Goal: Contribute content: Add original content to the website for others to see

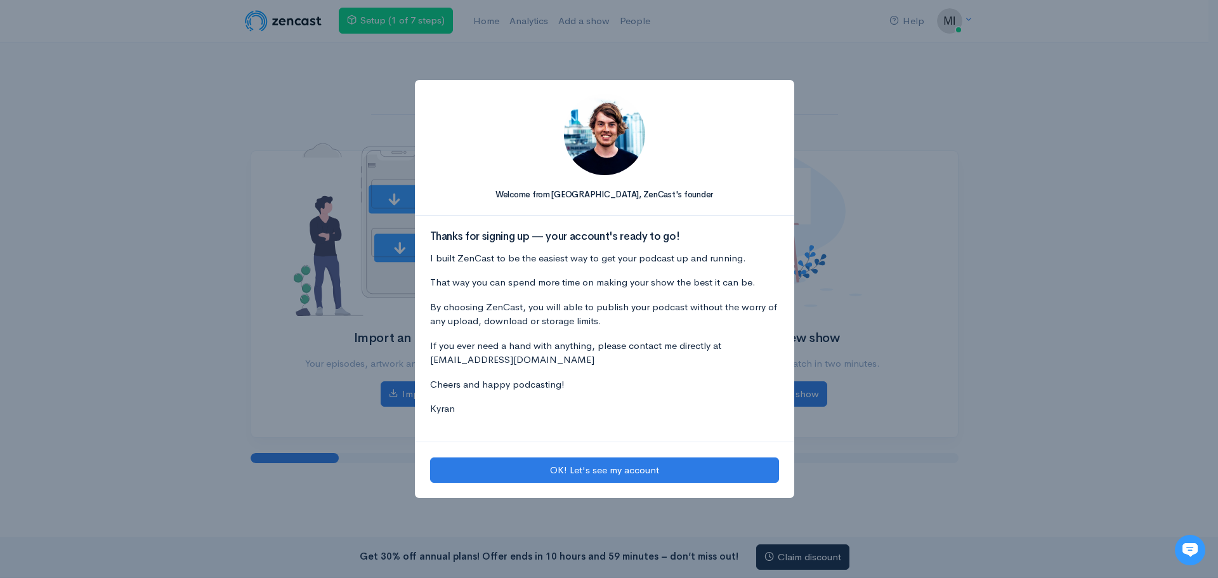
click at [887, 466] on div "Welcome from [GEOGRAPHIC_DATA], [PERSON_NAME]'s founder Thanks for signing up —…" at bounding box center [609, 289] width 1218 height 578
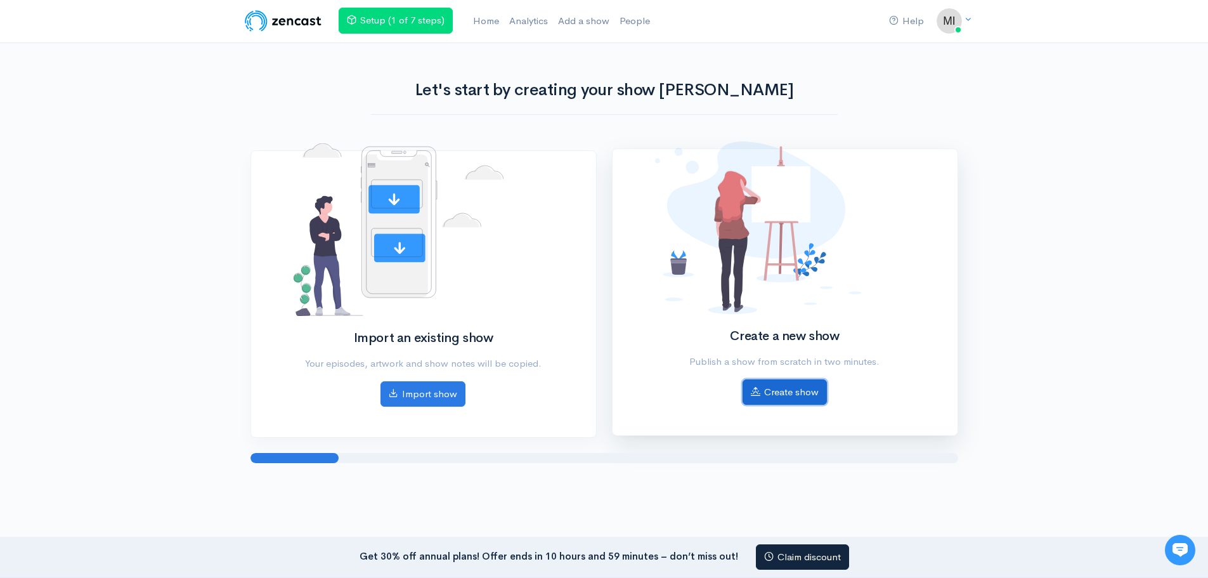
click at [807, 390] on link "Create show" at bounding box center [785, 392] width 84 height 26
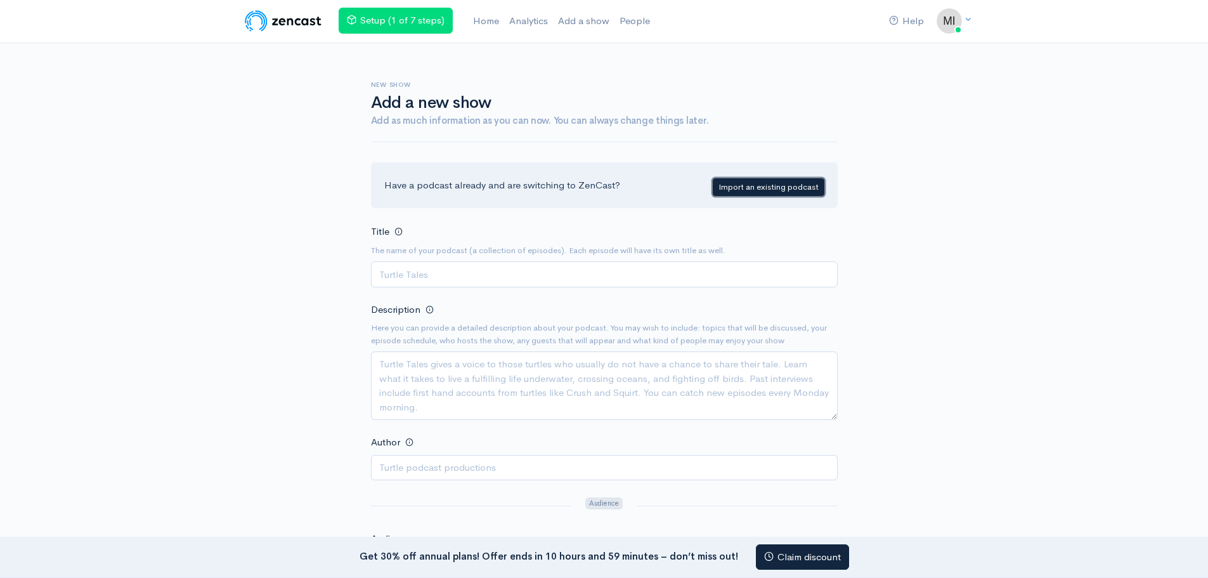
click at [762, 185] on link "Import an existing podcast" at bounding box center [769, 187] width 112 height 18
click at [452, 271] on input "Title" at bounding box center [604, 274] width 467 height 26
type input "2 In Conversation"
click at [391, 365] on textarea "Description" at bounding box center [604, 385] width 467 height 68
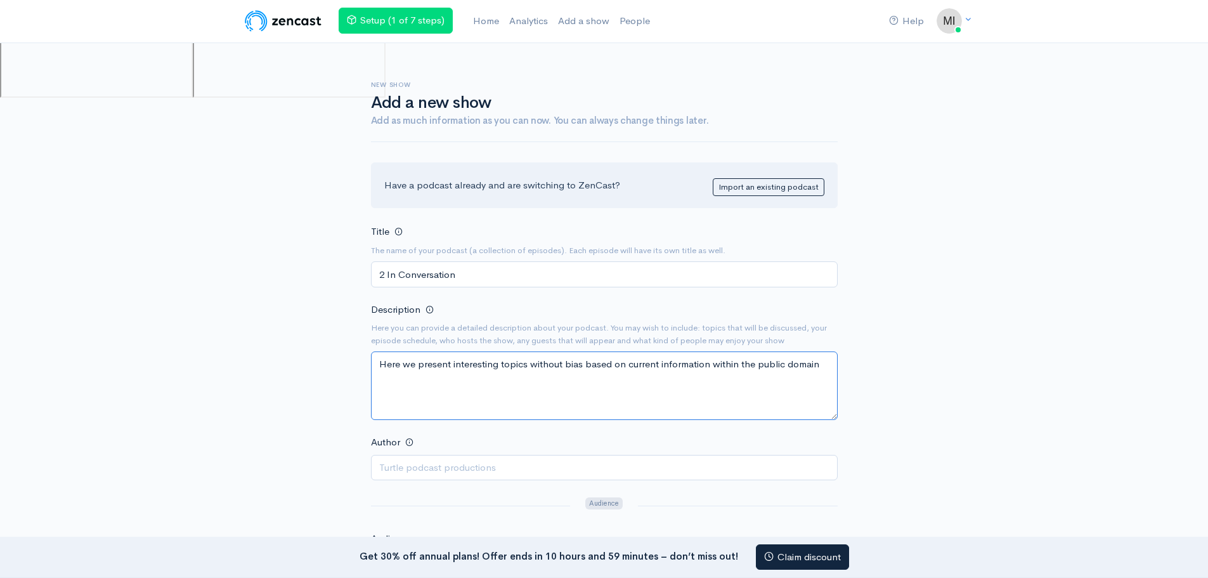
type textarea "Here we present interesting topics without bias based on current information wi…"
click at [409, 474] on input "Author" at bounding box center [604, 468] width 467 height 26
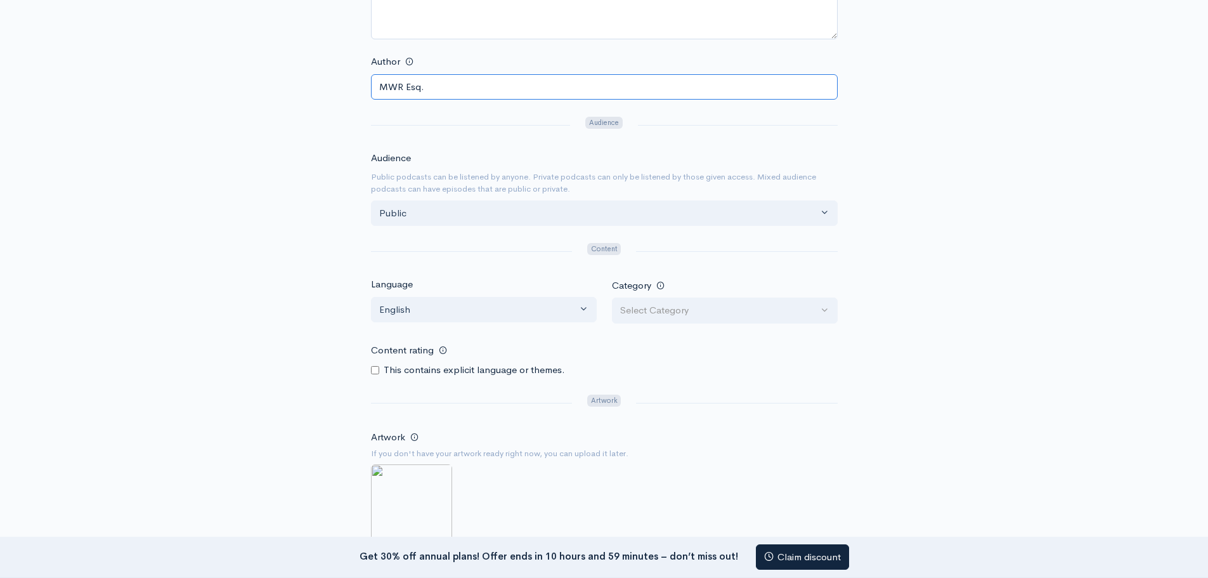
scroll to position [507, 0]
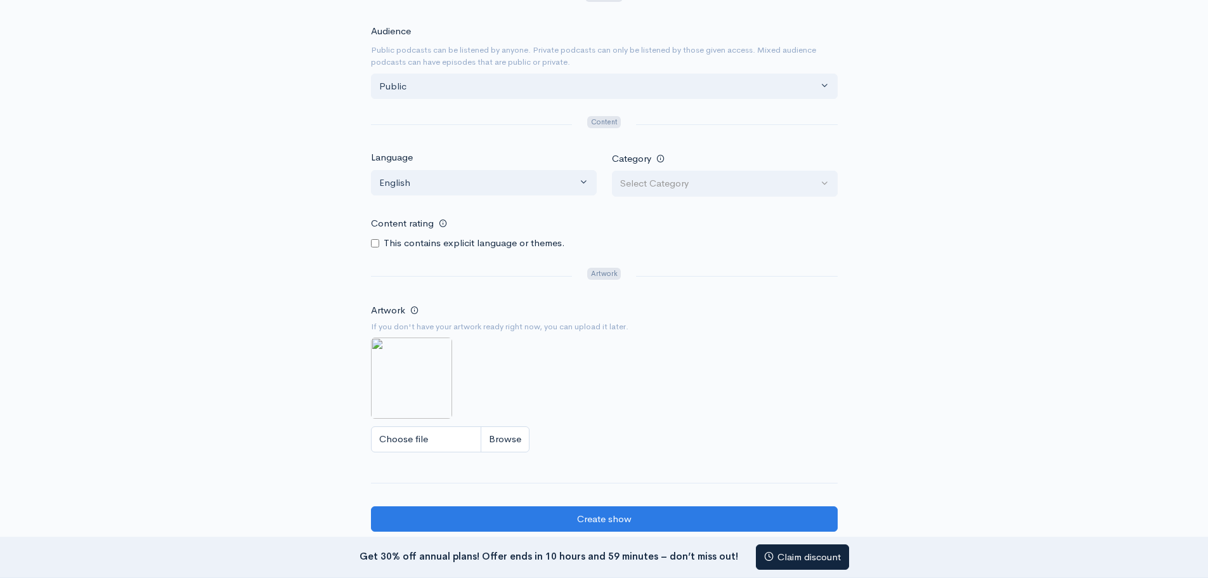
type input "MWR Esq."
click at [415, 440] on input "Choose file" at bounding box center [450, 439] width 159 height 26
type input "C:\fakepath\2 in converstation.jpg"
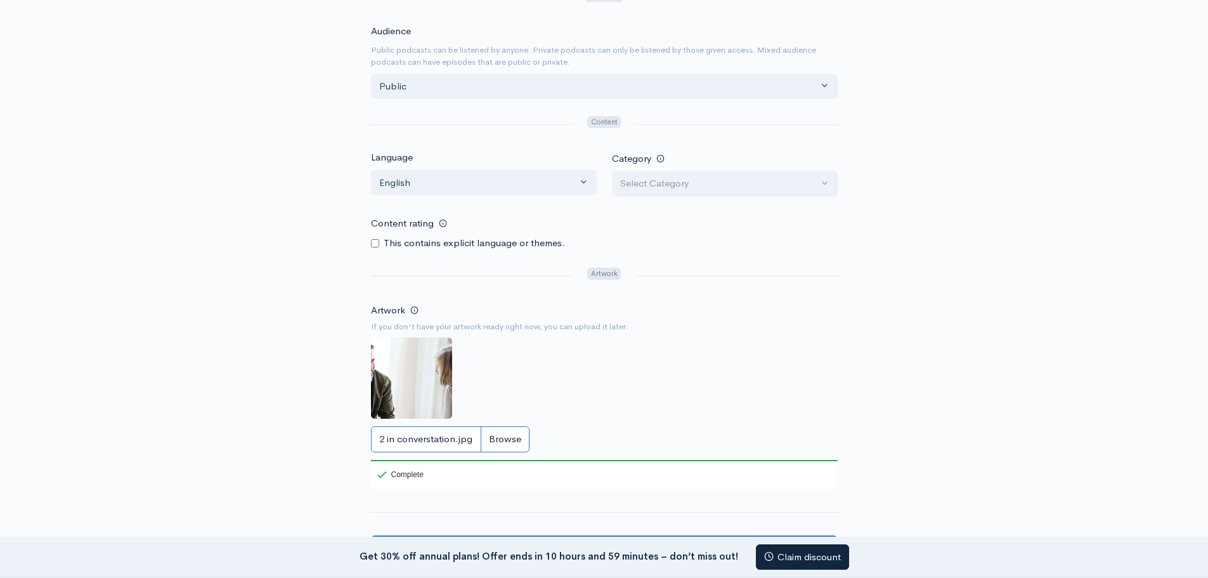
scroll to position [634, 0]
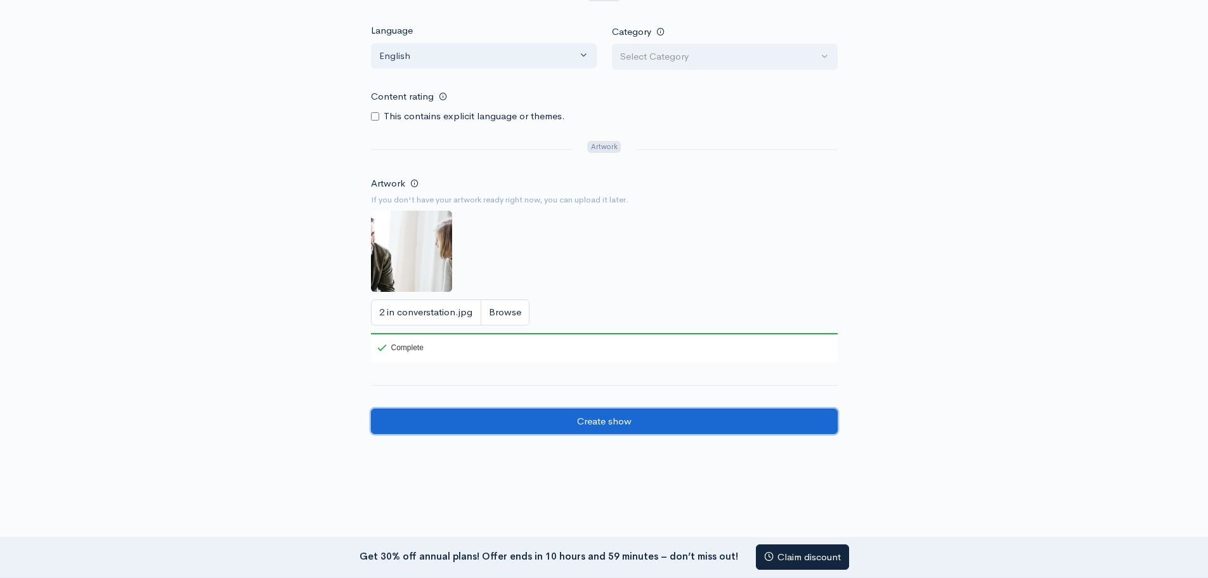
click at [611, 422] on input "Create show" at bounding box center [604, 421] width 467 height 26
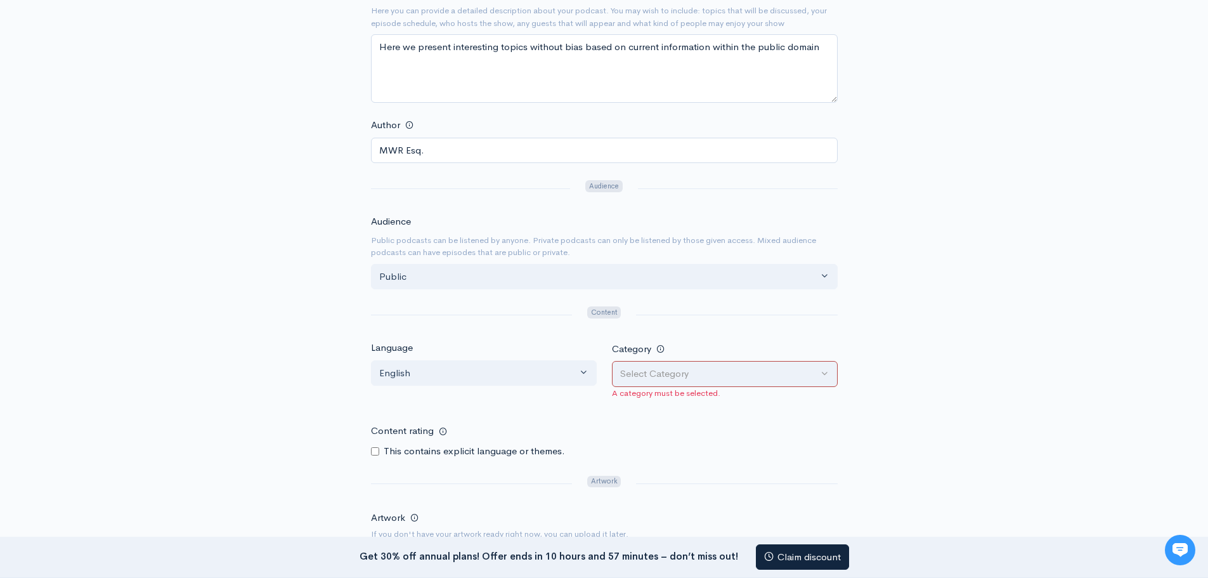
scroll to position [381, 0]
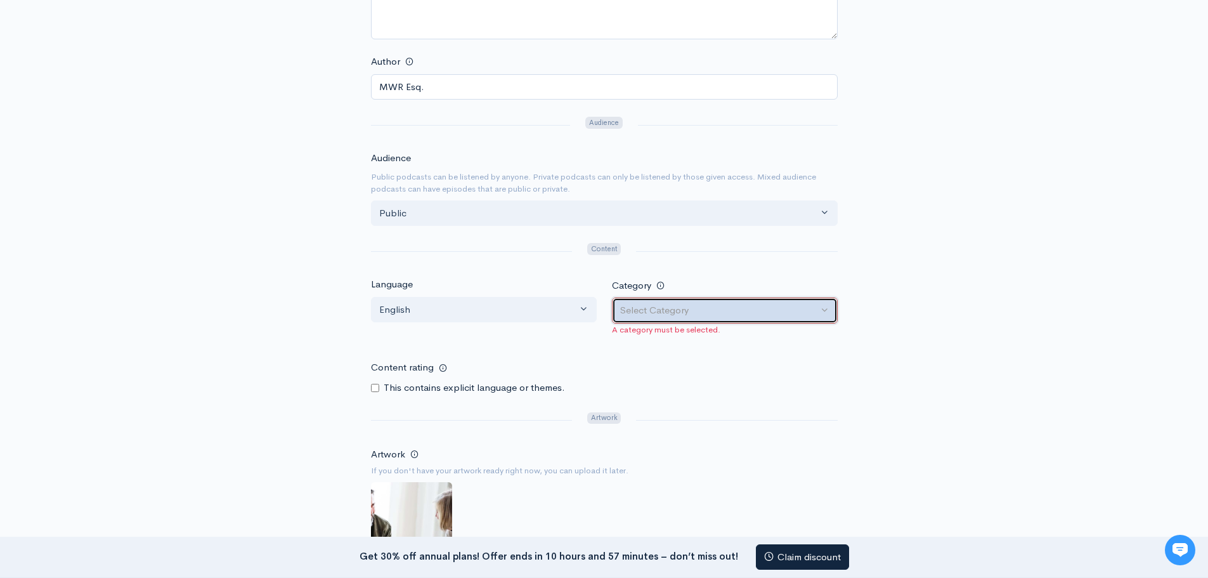
click at [823, 310] on button "Select Category" at bounding box center [725, 310] width 226 height 26
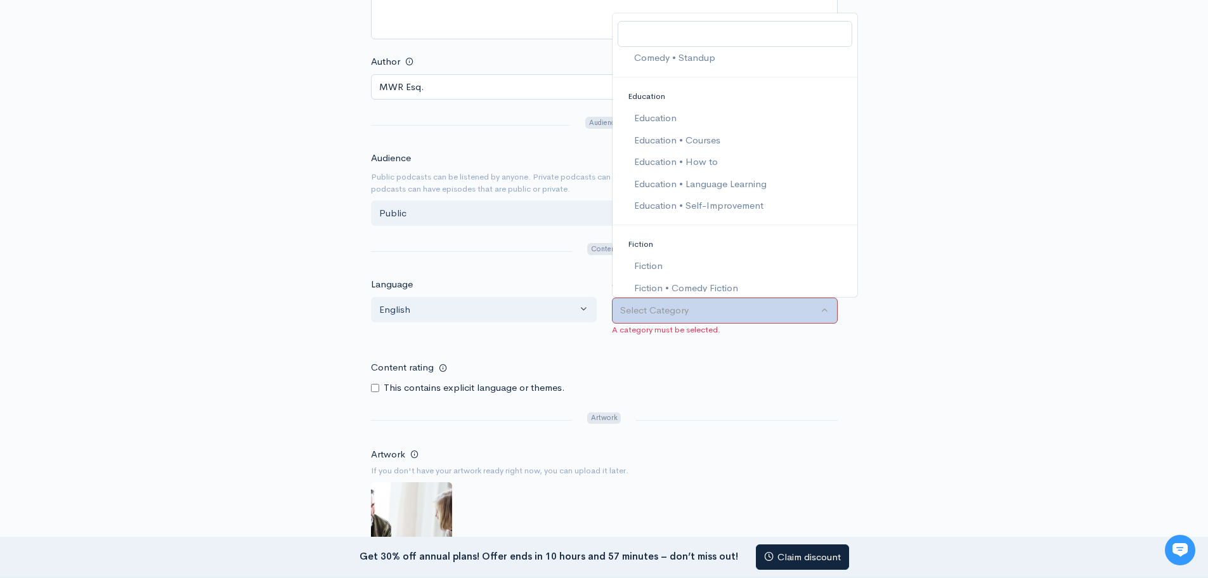
scroll to position [540, 0]
click at [665, 99] on span "Education" at bounding box center [655, 100] width 42 height 15
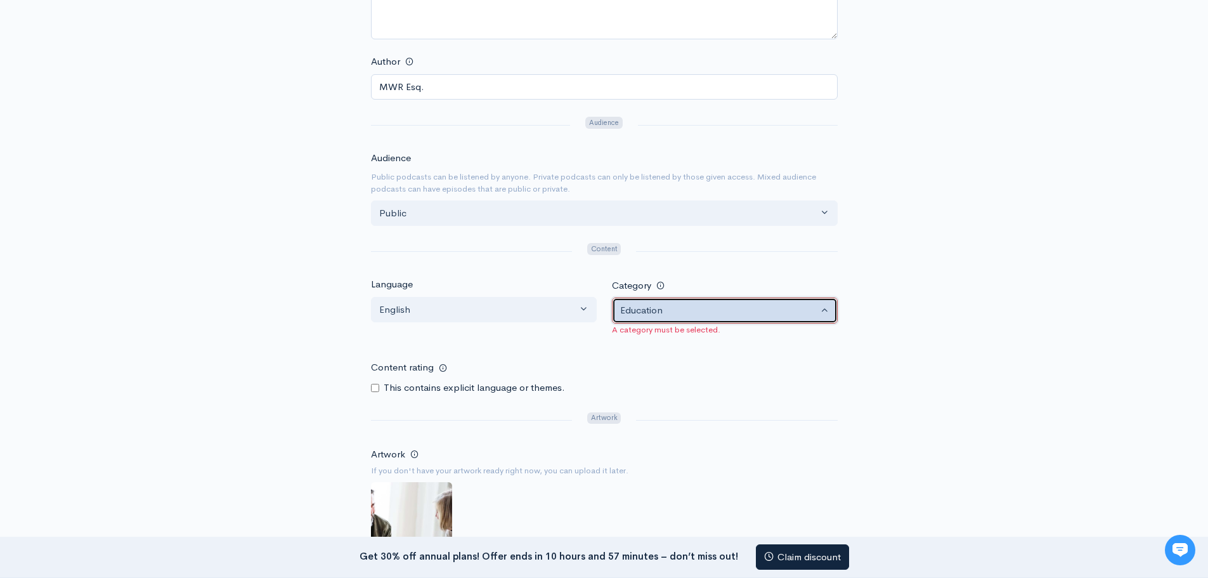
click at [828, 308] on button "Education" at bounding box center [725, 310] width 226 height 26
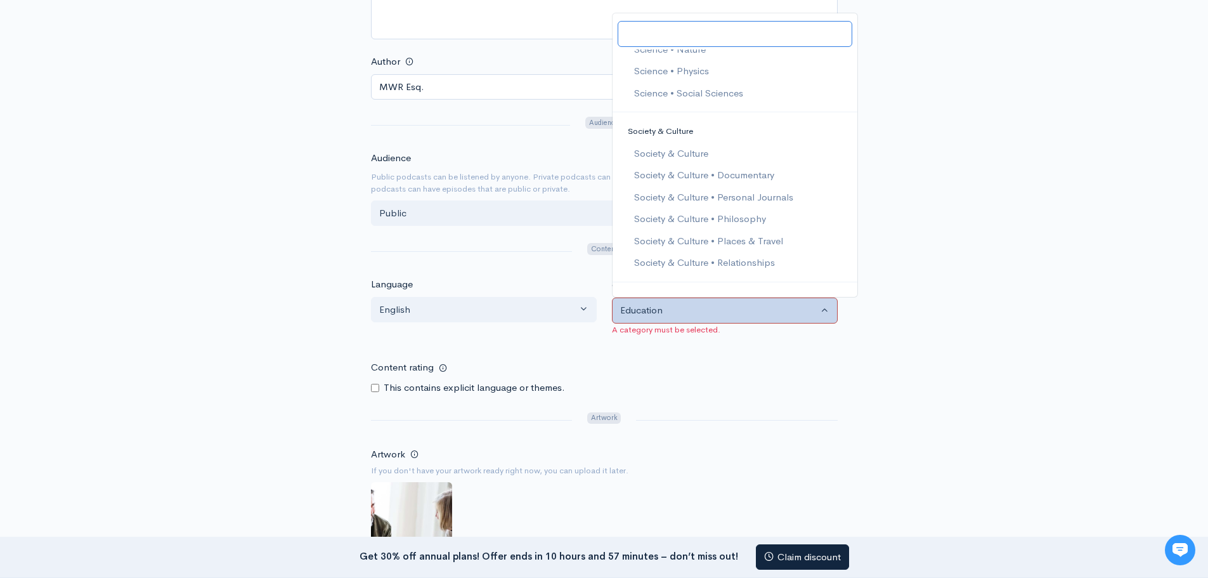
scroll to position [2328, 0]
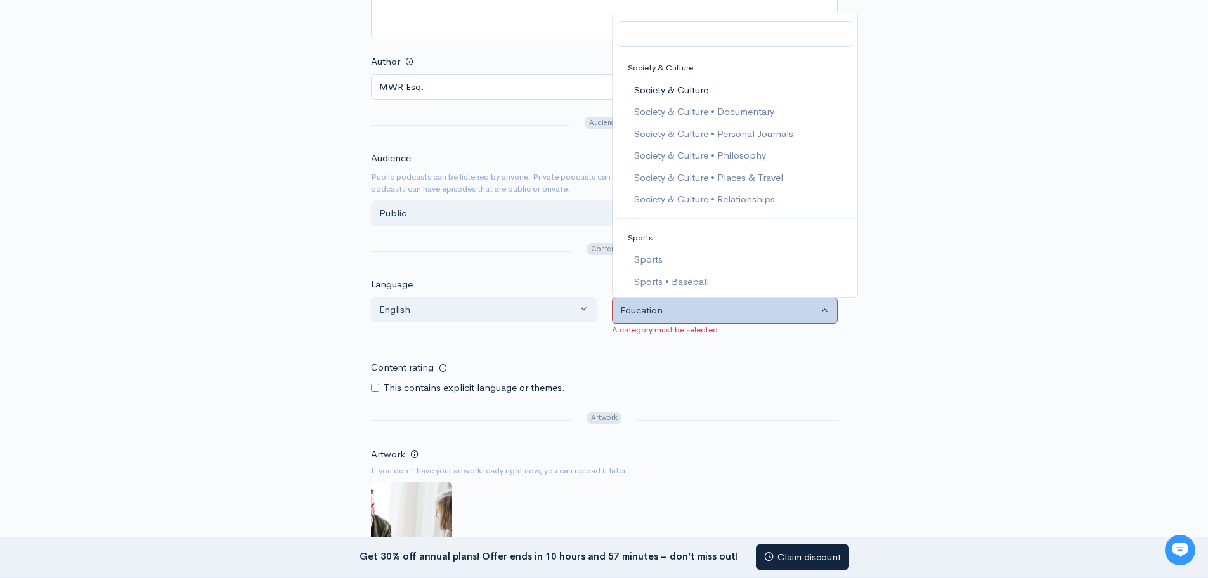
click at [675, 86] on span "Society & Culture" at bounding box center [671, 90] width 74 height 15
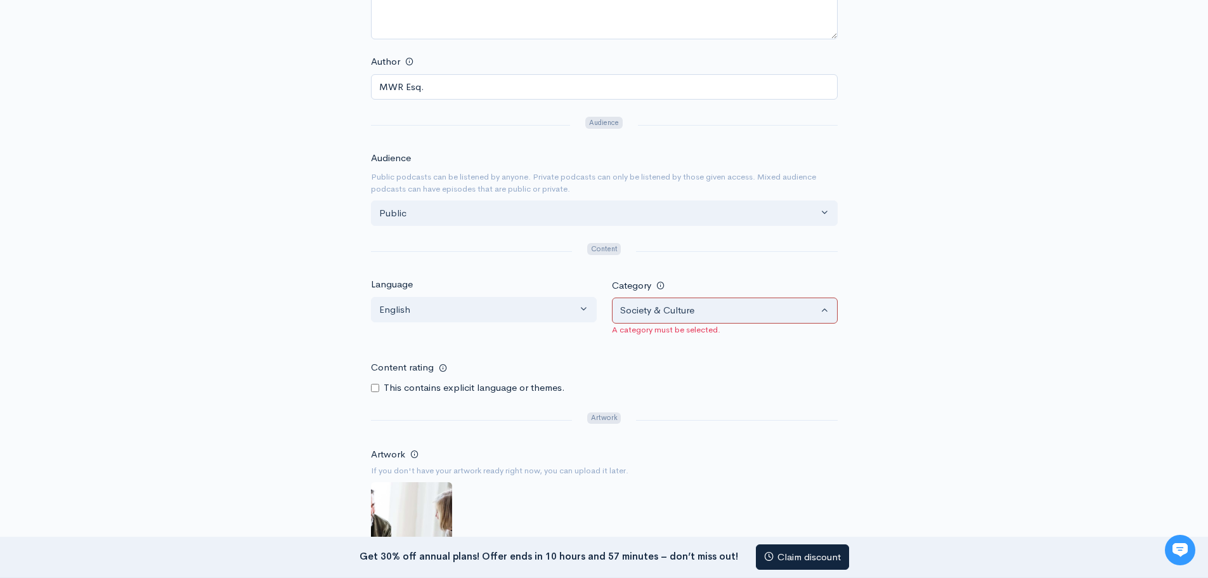
click at [762, 382] on div "This contains explicit language or themes." at bounding box center [604, 388] width 467 height 15
click at [829, 311] on button "Society & Culture" at bounding box center [725, 310] width 226 height 26
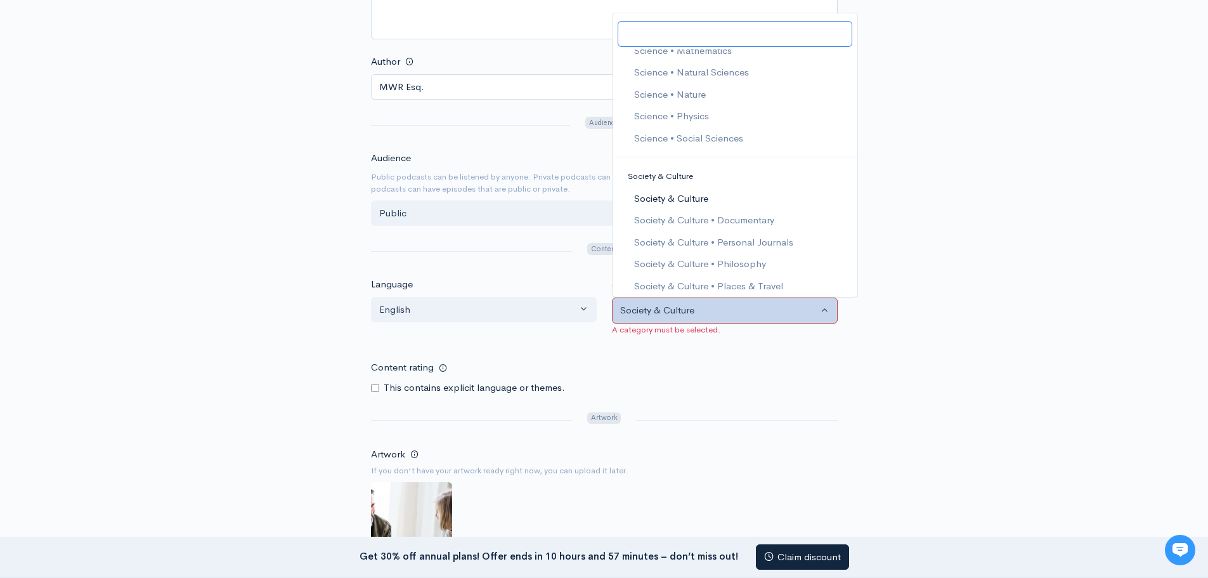
scroll to position [2283, 0]
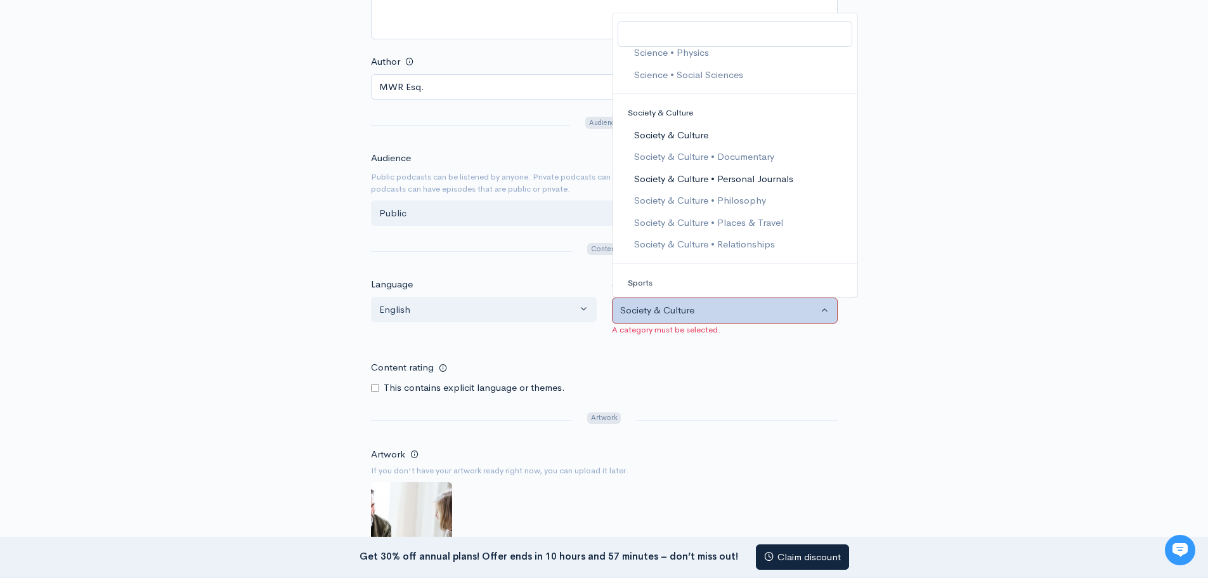
click at [773, 178] on span "Society & Culture • Personal Journals" at bounding box center [713, 179] width 159 height 15
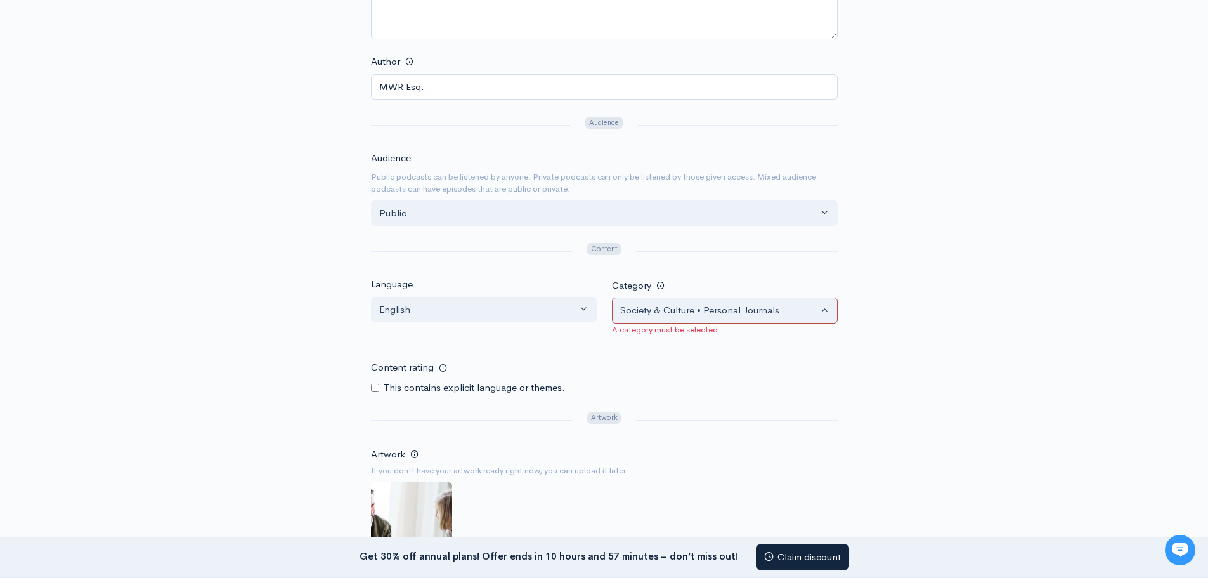
click at [715, 360] on div "Content rating This contains explicit language or themes." at bounding box center [604, 375] width 467 height 40
click at [828, 310] on button "Society & Culture • Personal Journals" at bounding box center [725, 310] width 226 height 26
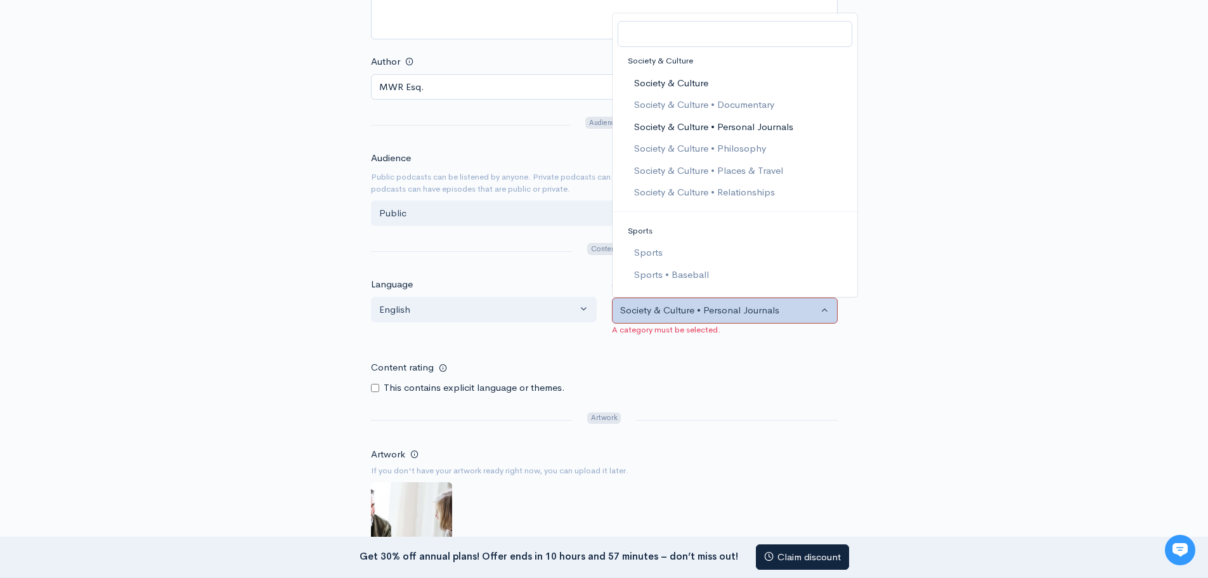
click at [674, 80] on span "Society & Culture" at bounding box center [671, 83] width 74 height 15
select select "Society & Culture"
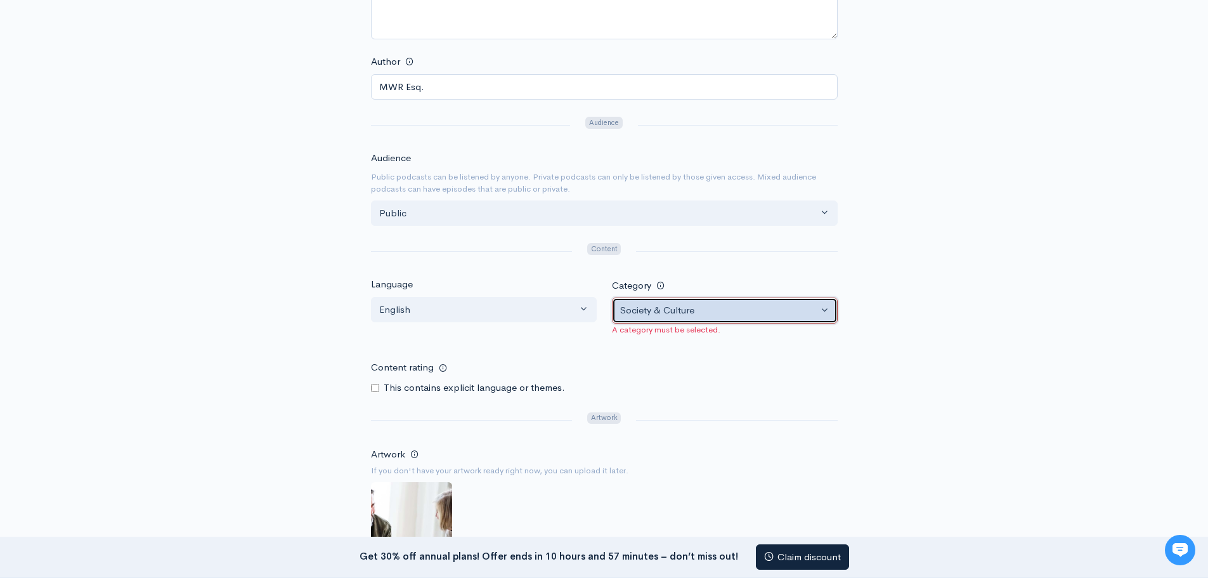
scroll to position [733, 0]
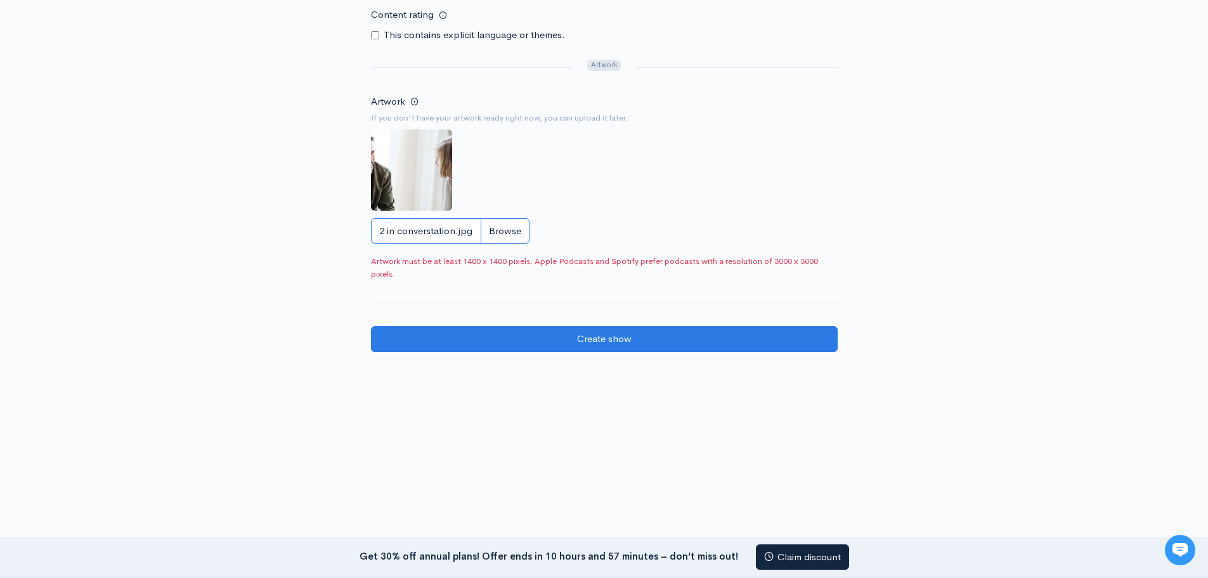
click at [447, 230] on input "2 in converstation.jpg" at bounding box center [450, 231] width 159 height 26
click at [504, 235] on input "2 in converstation.jpg" at bounding box center [450, 231] width 159 height 26
type input "C:\fakepath\portrait-happy-business-colleagues-talking-coffee-break_1262-17971.…"
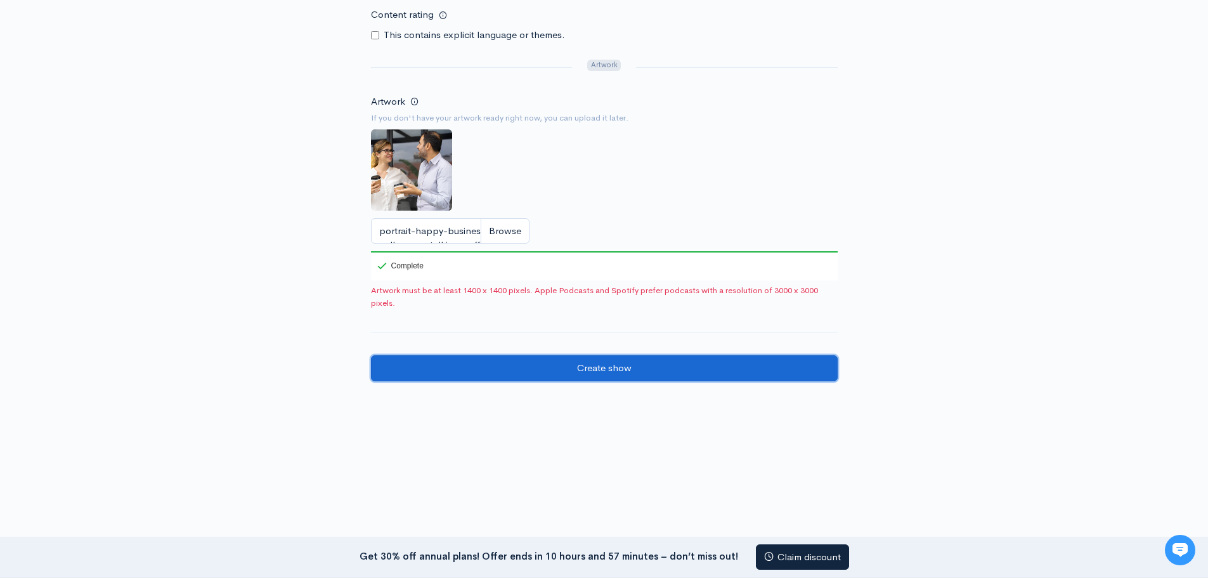
click at [564, 369] on input "Create show" at bounding box center [604, 368] width 467 height 26
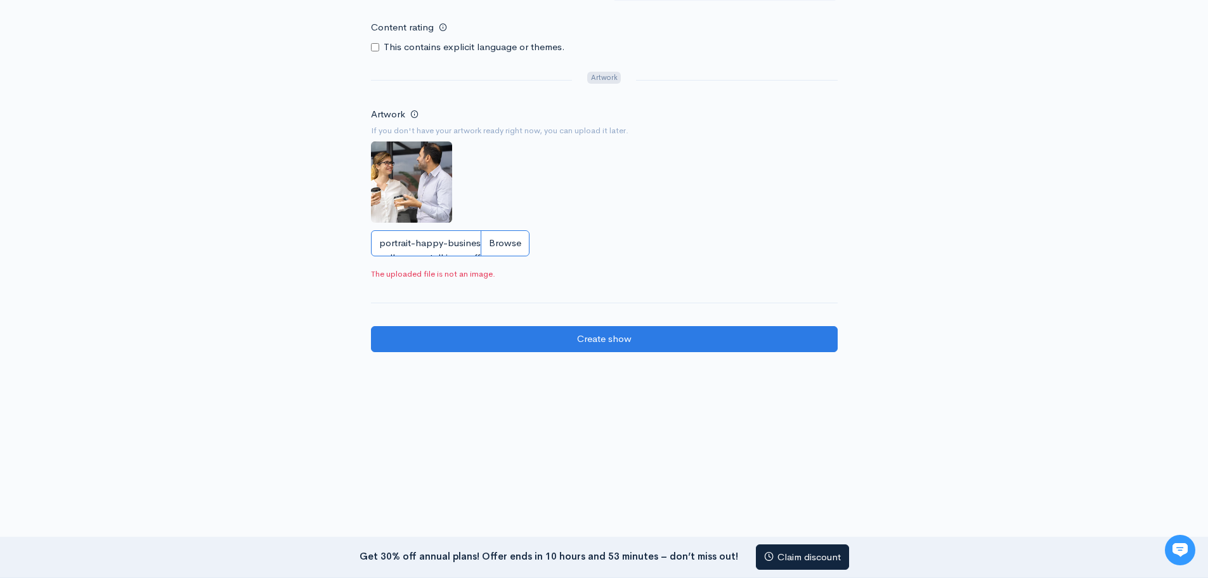
click at [496, 244] on input "portrait-happy-business-colleagues-talking-coffee-break_1262-17971.jpg" at bounding box center [450, 243] width 159 height 26
type input "C:\fakepath\business-colleagues-talking.jpg"
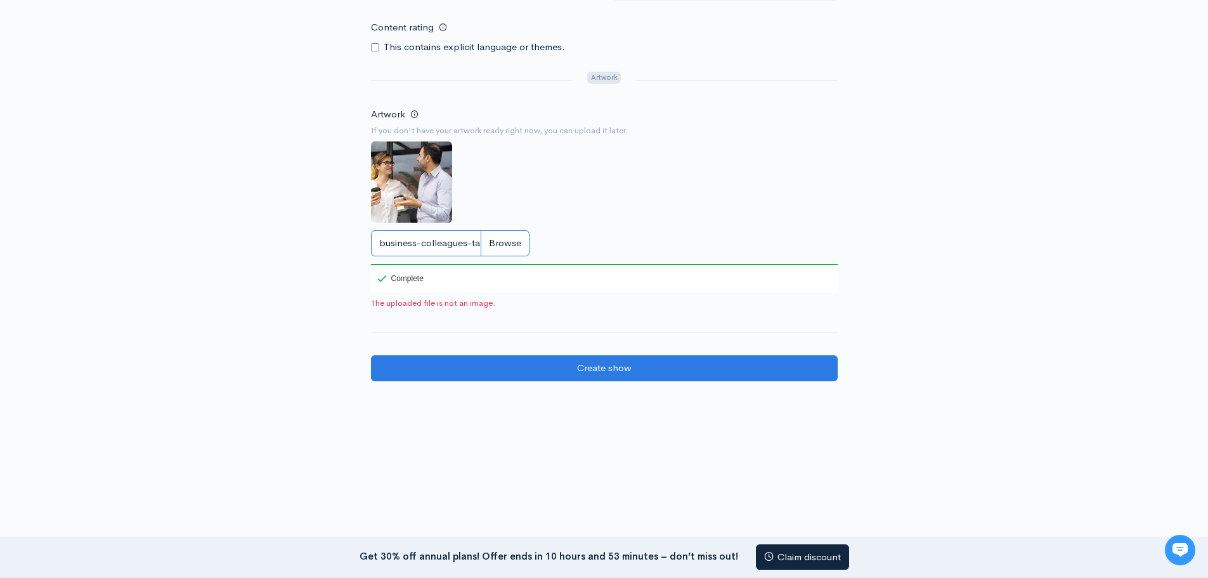
click at [499, 241] on input "business-colleagues-talking.jpg" at bounding box center [450, 243] width 159 height 26
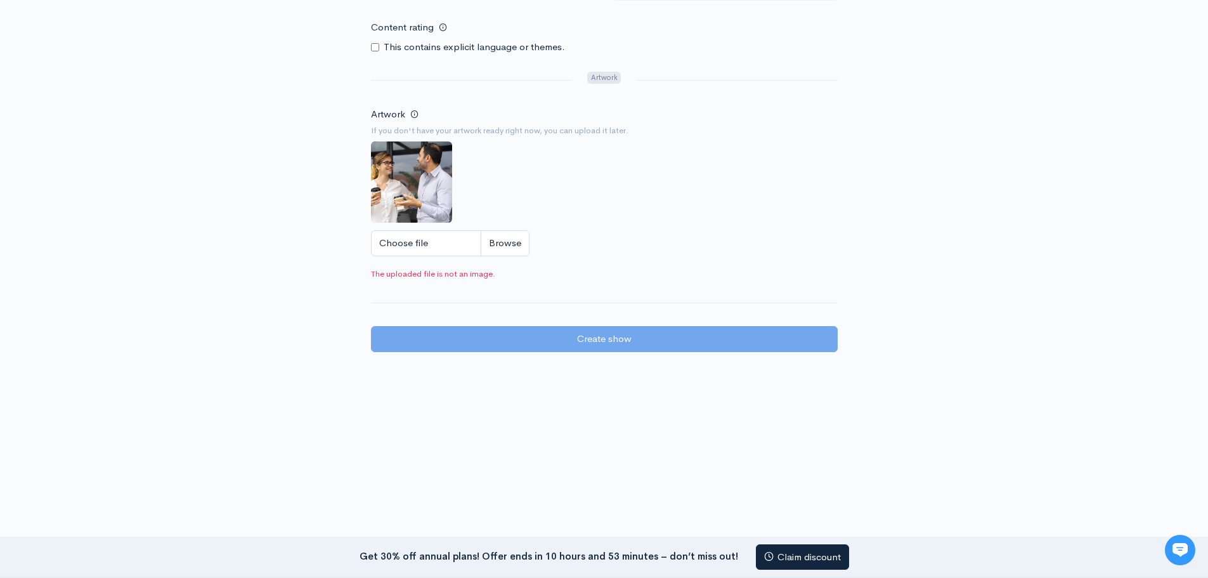
click at [425, 195] on img at bounding box center [411, 181] width 81 height 81
click at [450, 247] on input "Choose file" at bounding box center [450, 243] width 159 height 26
click at [435, 191] on img at bounding box center [411, 181] width 81 height 81
click at [408, 120] on div "Artwork If you don't have your artwork ready right now, you can upload it later…" at bounding box center [604, 185] width 467 height 158
drag, startPoint x: 421, startPoint y: 179, endPoint x: 387, endPoint y: 180, distance: 34.3
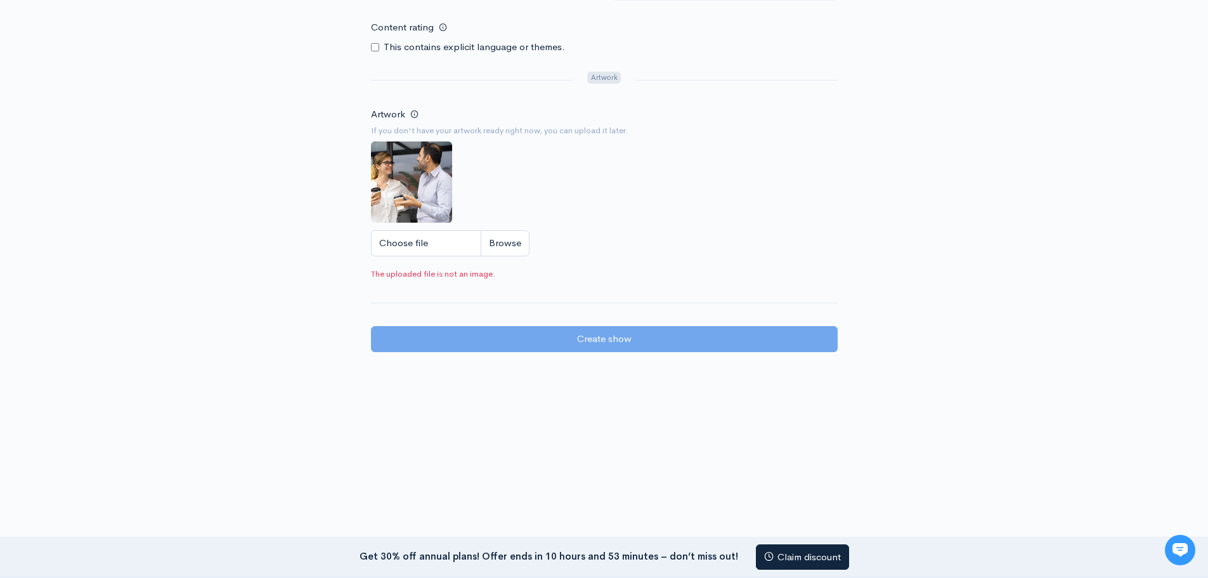
click at [387, 180] on img at bounding box center [411, 181] width 81 height 81
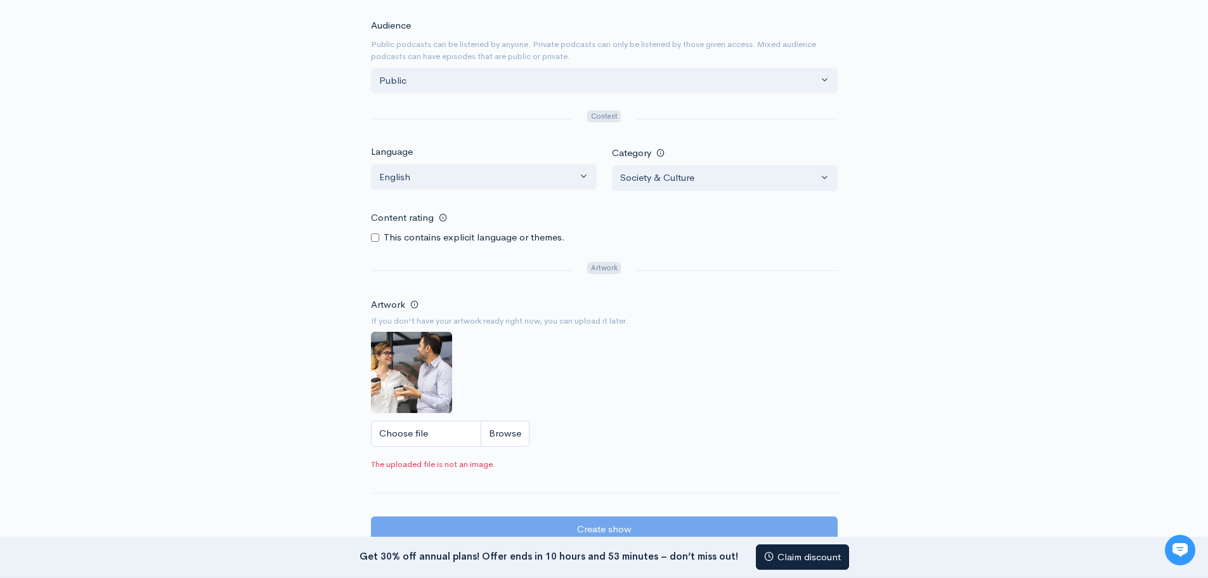
scroll to position [640, 0]
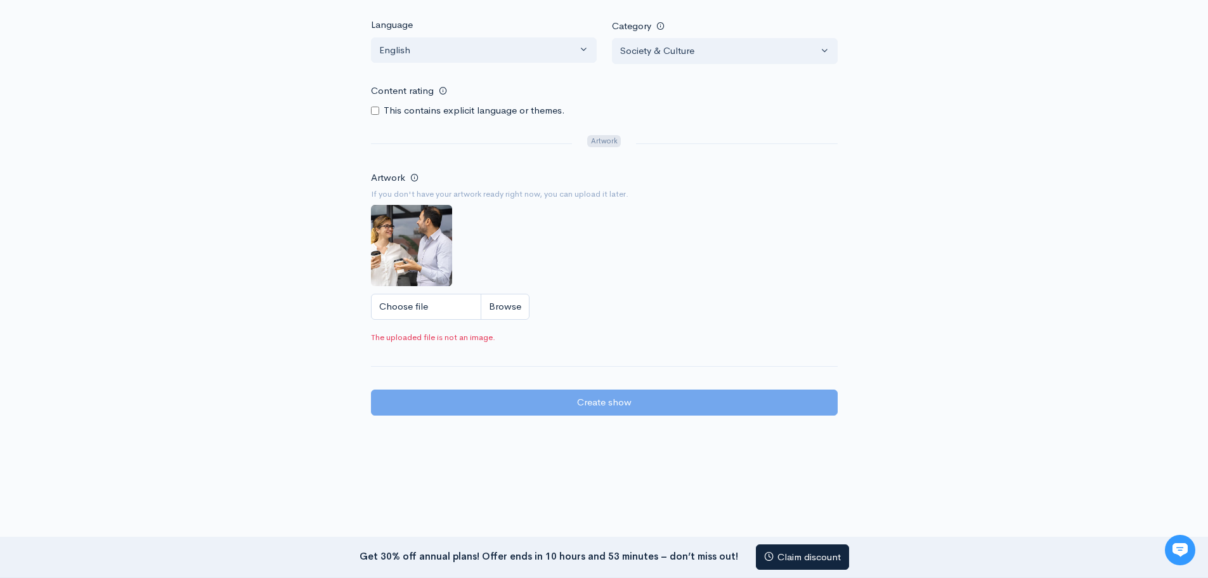
click at [400, 246] on img at bounding box center [411, 245] width 81 height 81
click at [421, 306] on input "Choose file" at bounding box center [450, 307] width 159 height 26
type input "C:\fakepath\openart-image_RdRwpZ-7_1756639347729_raw.jpg"
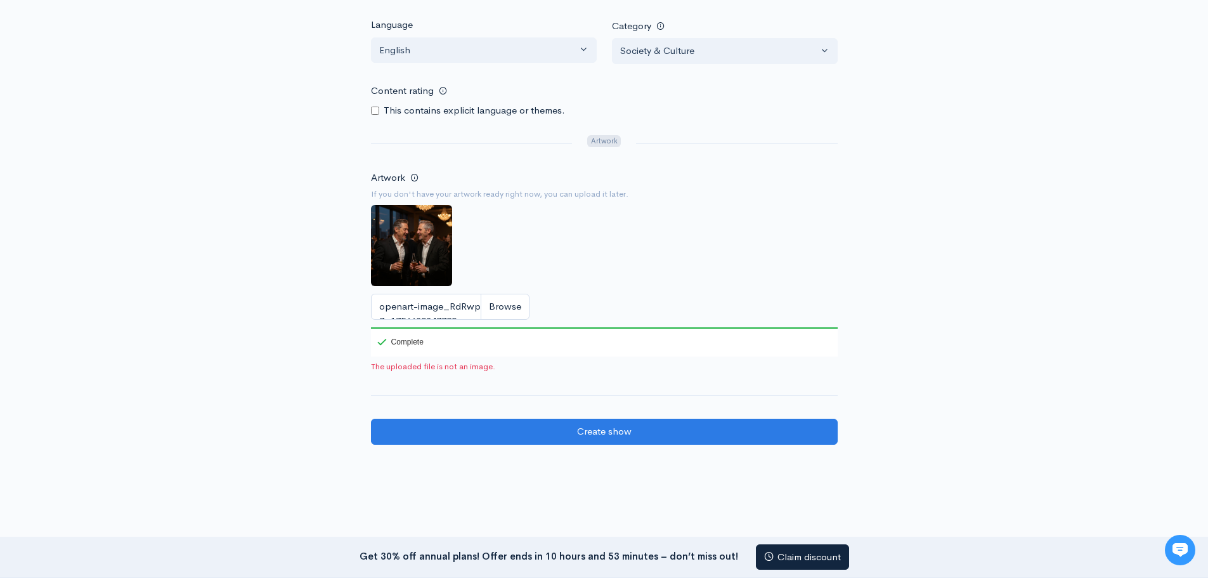
click at [430, 256] on img at bounding box center [411, 245] width 81 height 81
drag, startPoint x: 430, startPoint y: 256, endPoint x: 545, endPoint y: 238, distance: 116.2
click at [545, 238] on div "Artwork If you don't have your artwork ready right now, you can upload it later…" at bounding box center [604, 262] width 467 height 187
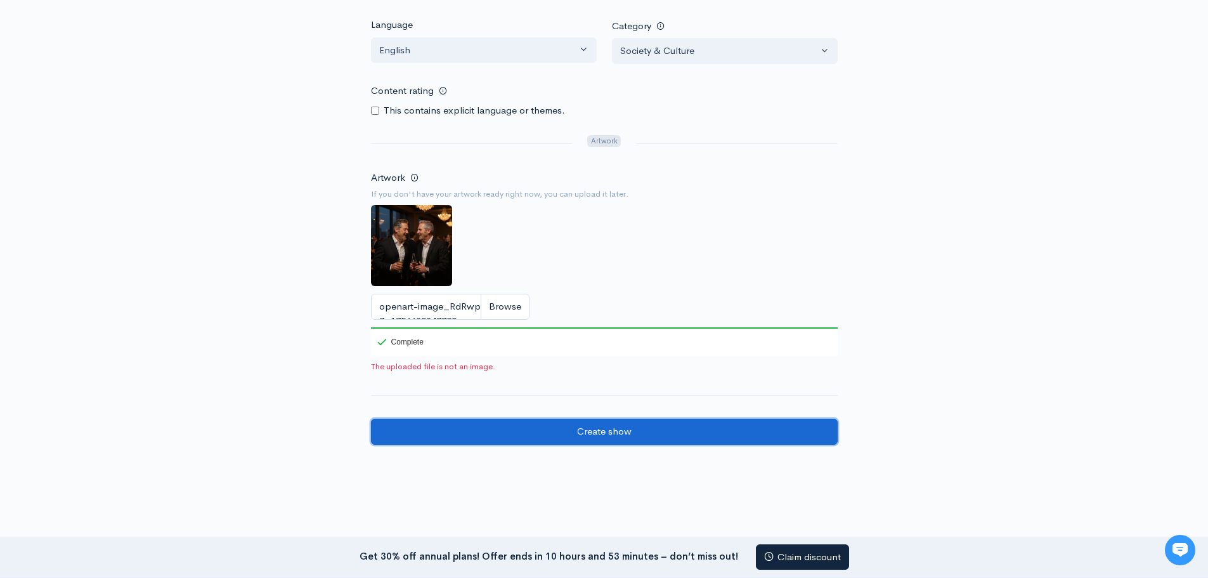
click at [594, 434] on input "Create show" at bounding box center [604, 432] width 467 height 26
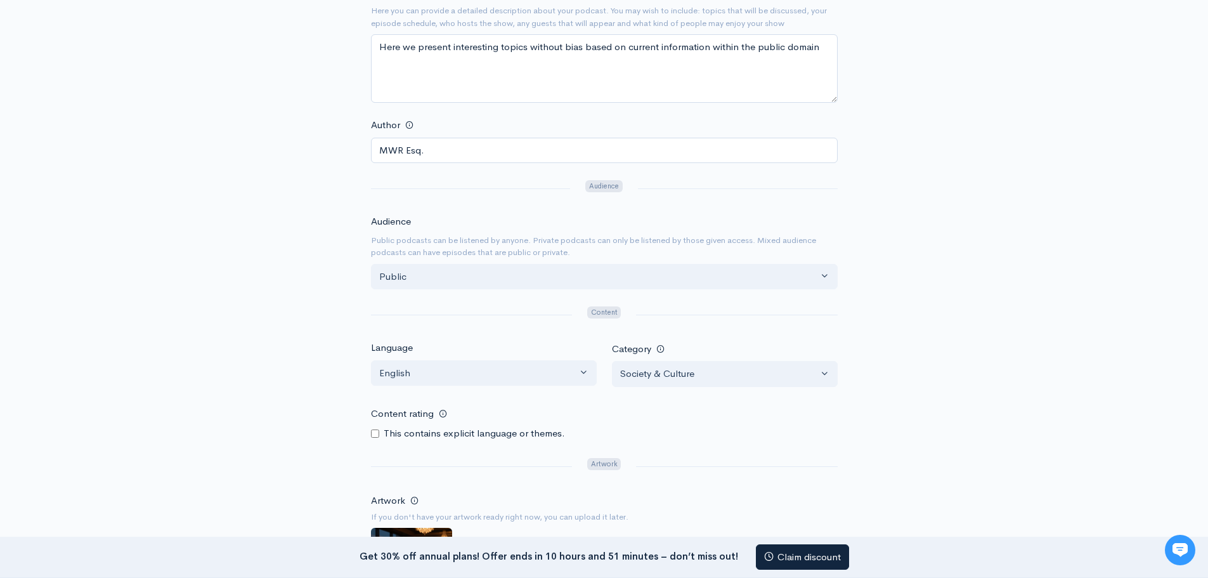
scroll to position [507, 0]
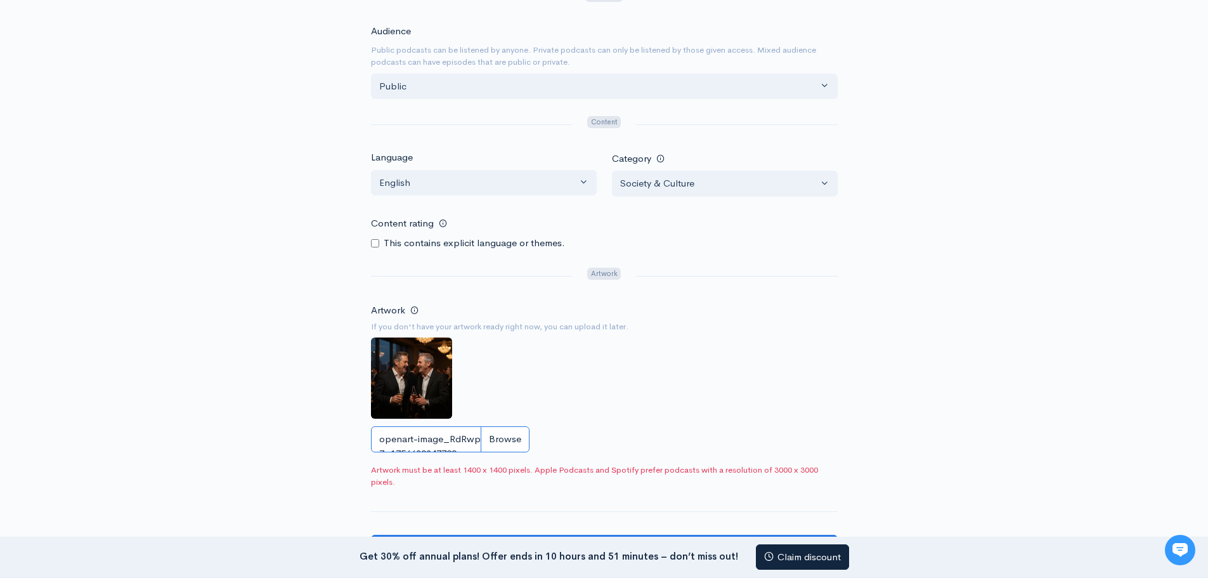
click at [462, 440] on input "openart-image_RdRwpZ-7_1756639347729_raw.jpg" at bounding box center [450, 439] width 159 height 26
type input "C:\fakepath\2 in conversation.jpeg"
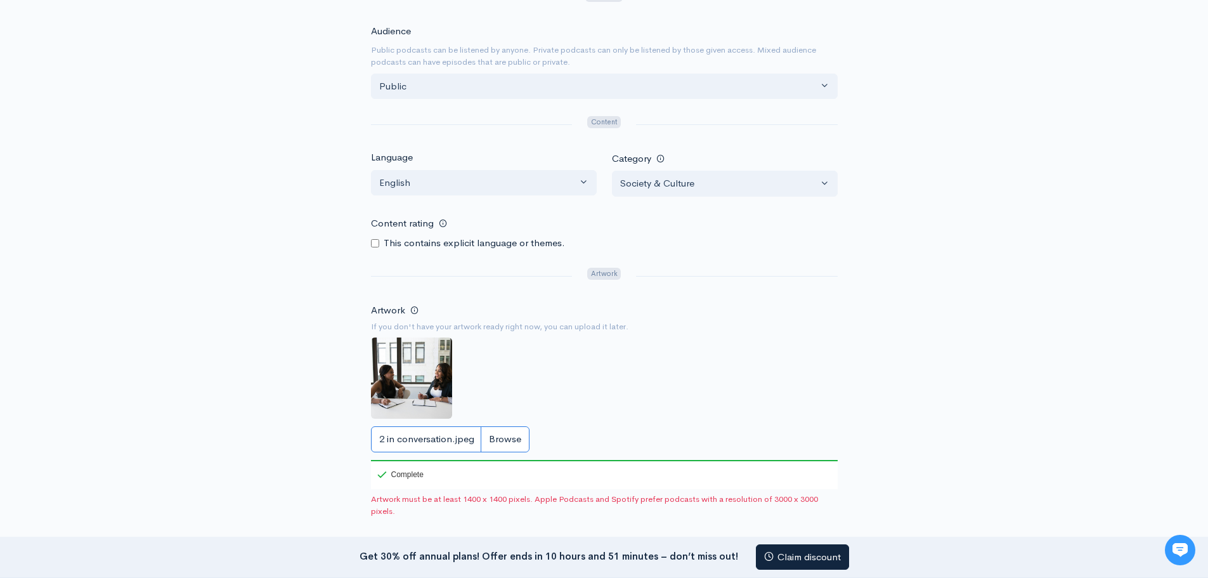
scroll to position [745, 0]
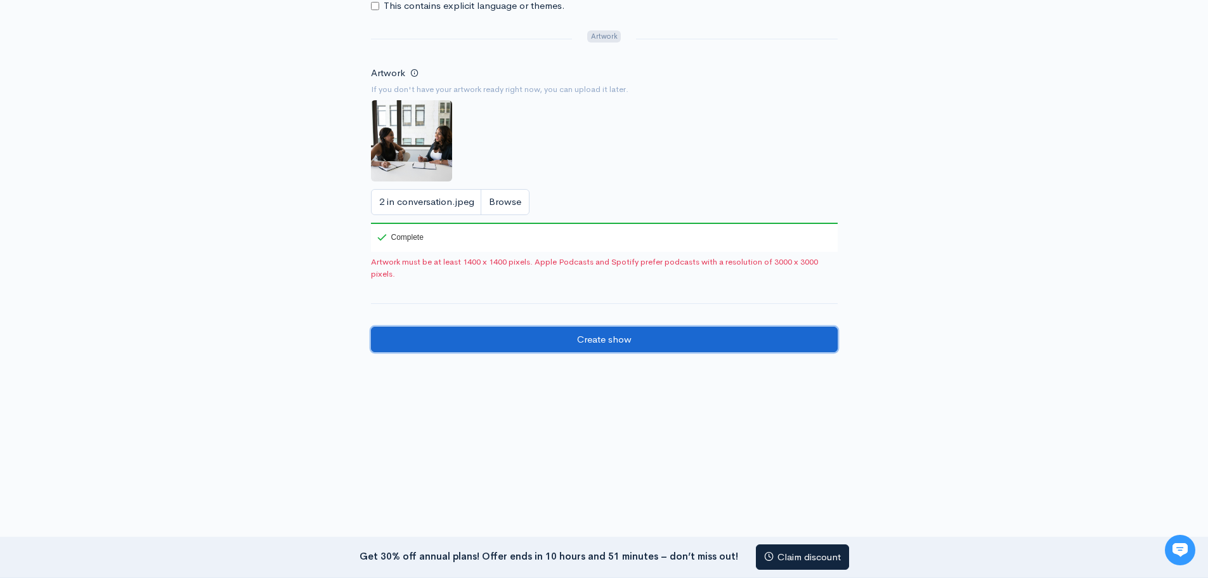
click at [577, 334] on input "Create show" at bounding box center [604, 340] width 467 height 26
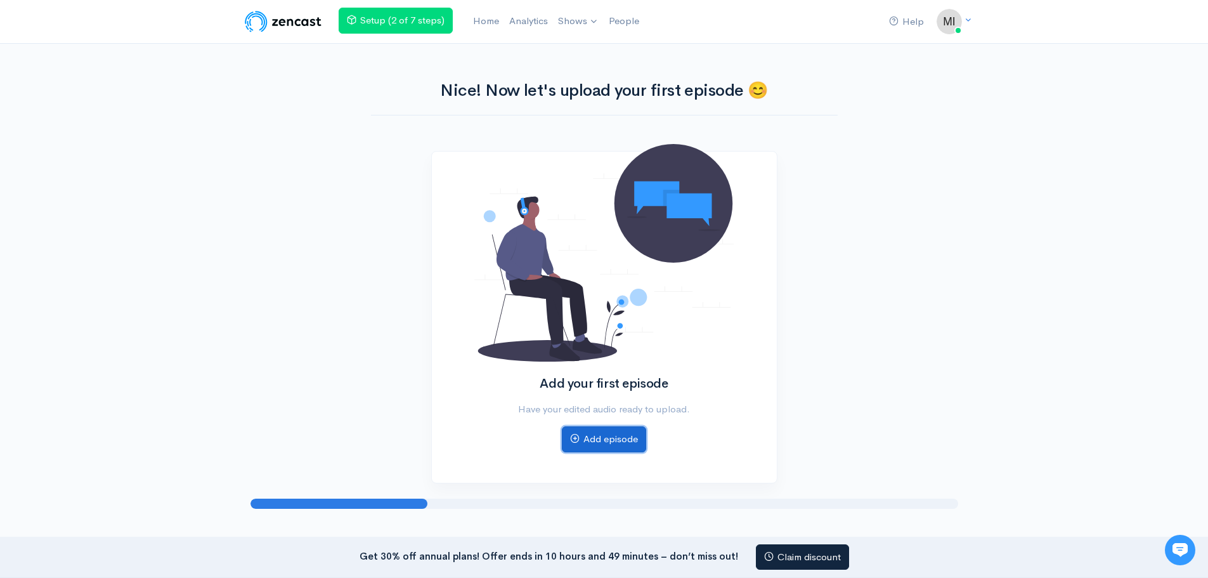
click at [616, 439] on link "Add episode" at bounding box center [604, 439] width 84 height 26
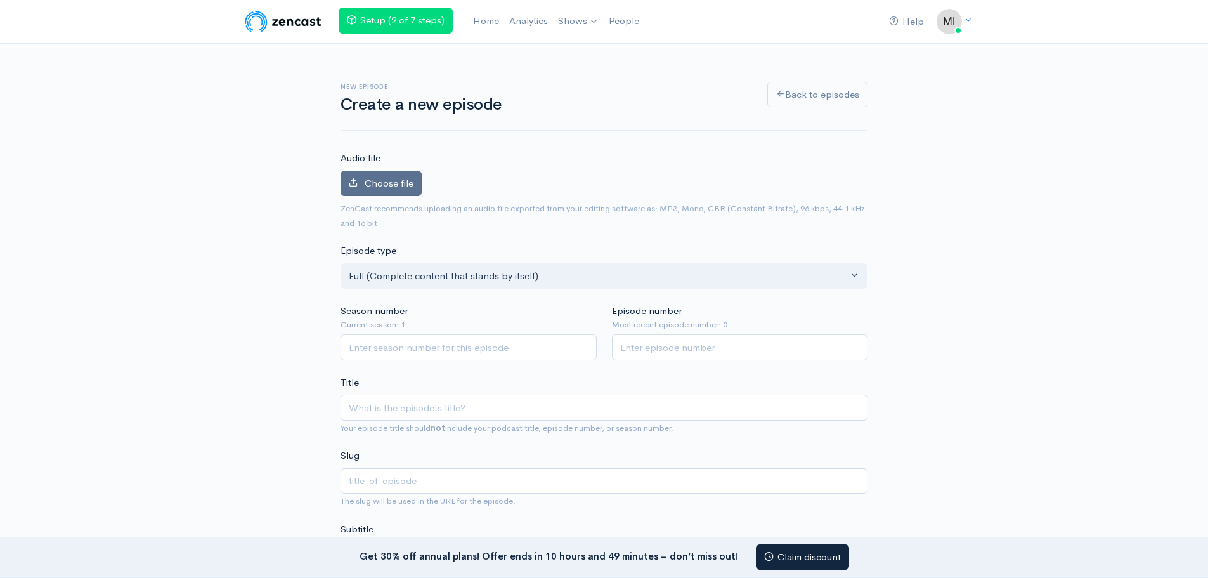
click at [401, 184] on span "Choose file" at bounding box center [389, 183] width 49 height 12
click at [0, 0] on input "Choose file" at bounding box center [0, 0] width 0 height 0
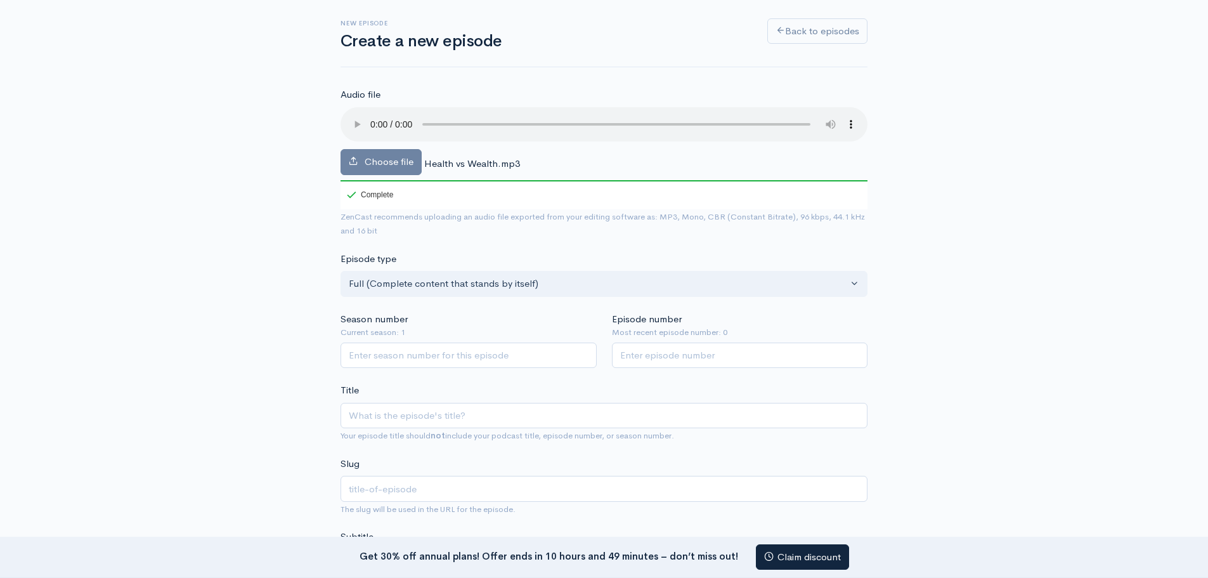
scroll to position [127, 0]
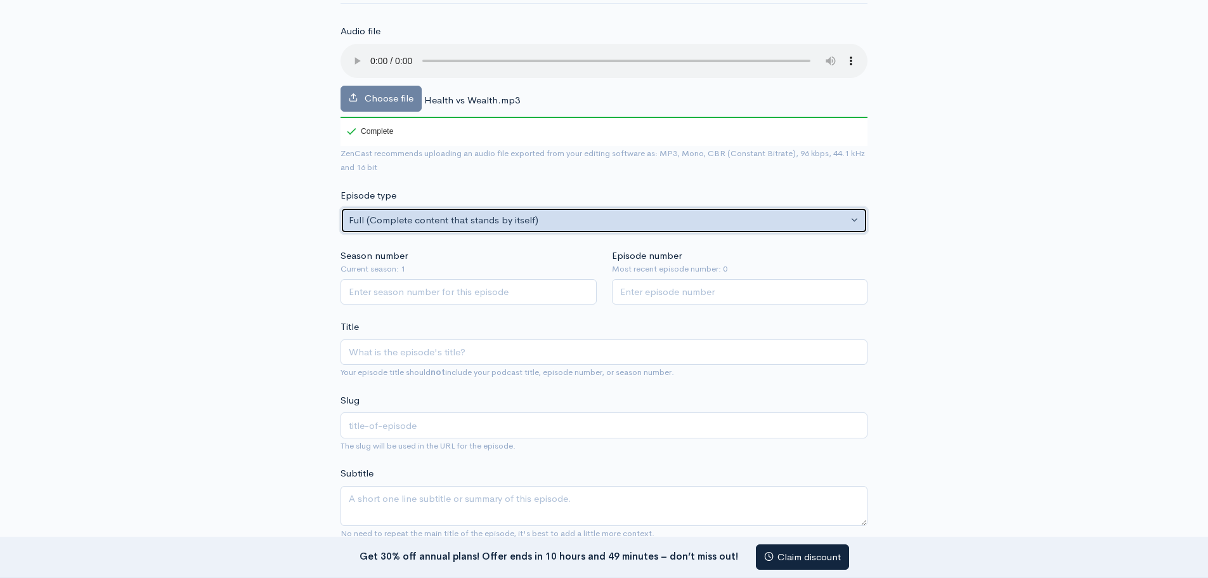
click at [855, 219] on button "Full (Complete content that stands by itself)" at bounding box center [604, 220] width 527 height 26
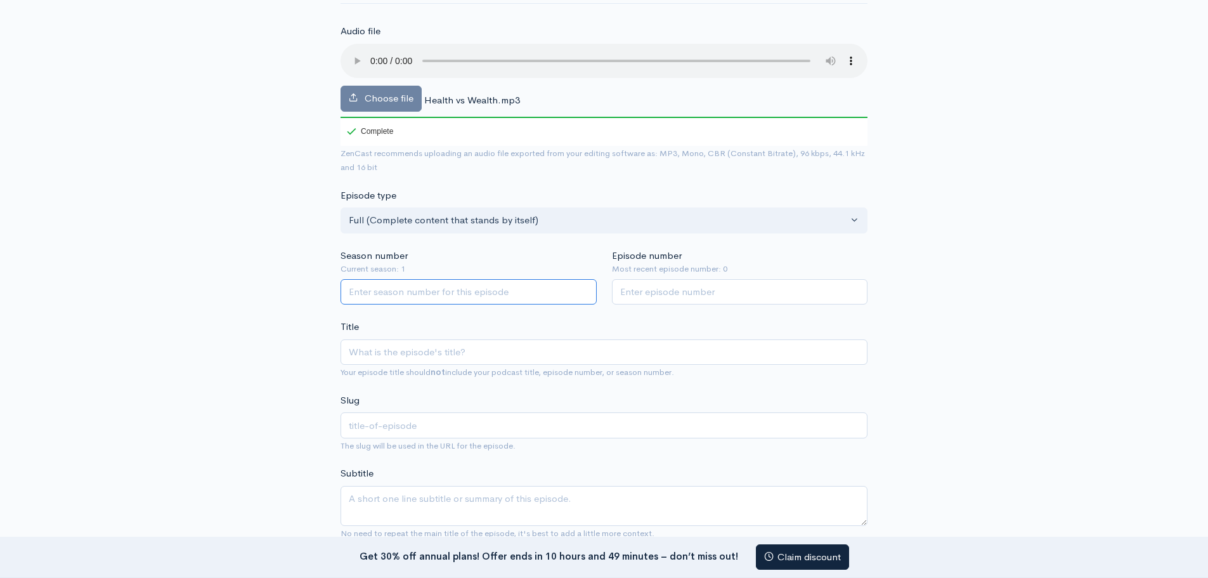
click at [446, 288] on input "Season number" at bounding box center [469, 292] width 256 height 26
type input "1"
click at [422, 348] on input "Title" at bounding box center [604, 352] width 527 height 26
type input "H"
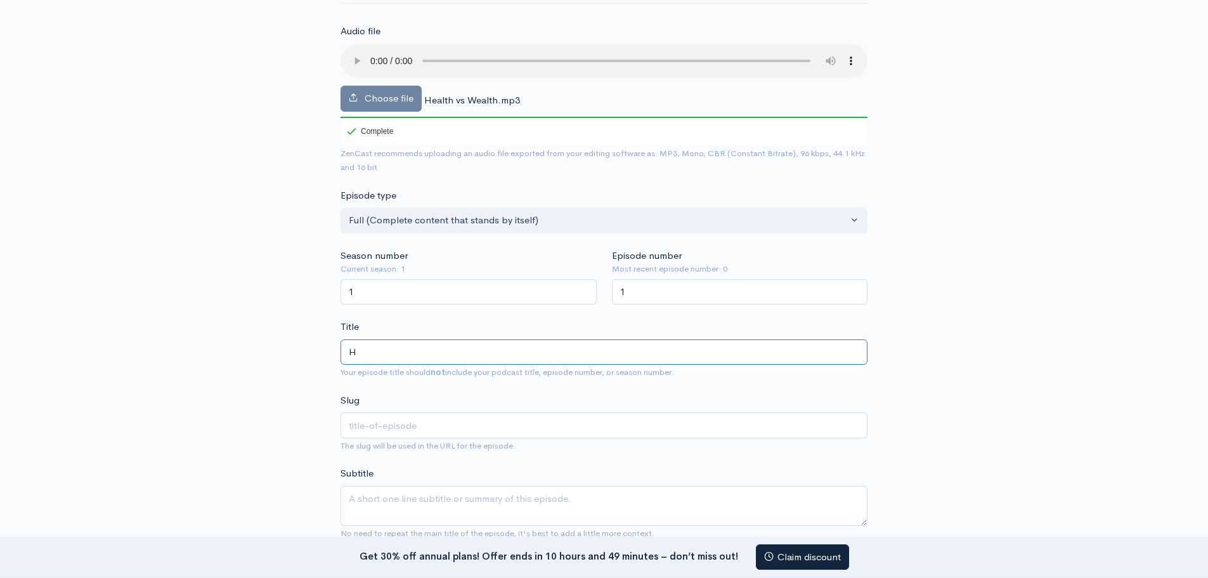
type input "h"
type input "He"
type input "he"
type input "Hea"
type input "hea"
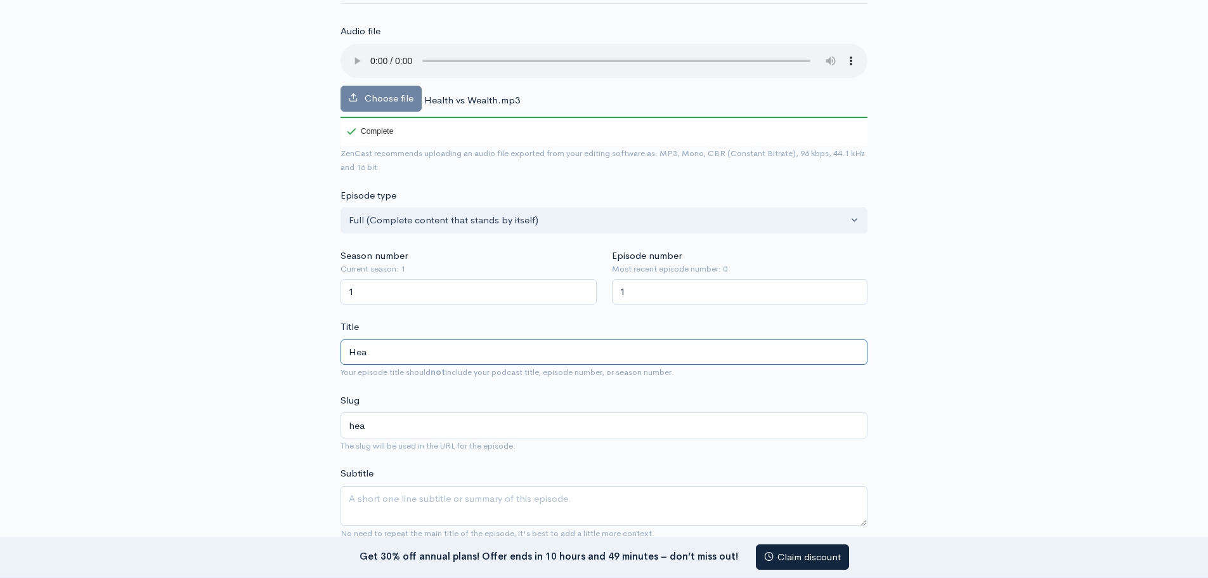
type input "Heal"
type input "heal"
type input "Healt"
type input "healt"
type input "Health"
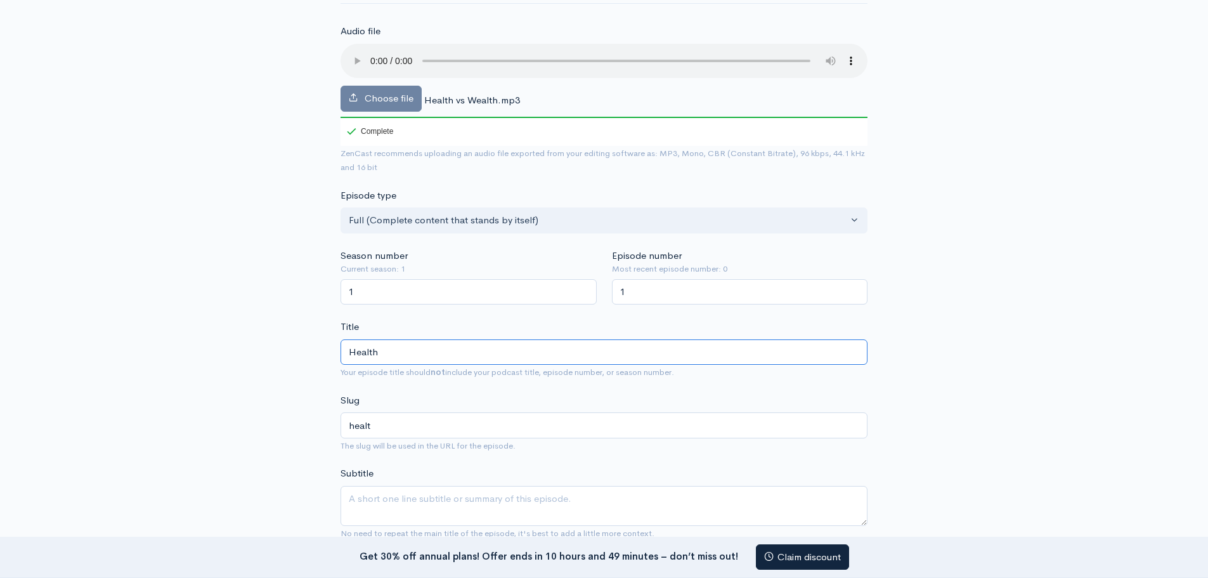
type input "health"
type input "Health V"
type input "health-v"
type input "Health Vs"
type input "health-vs"
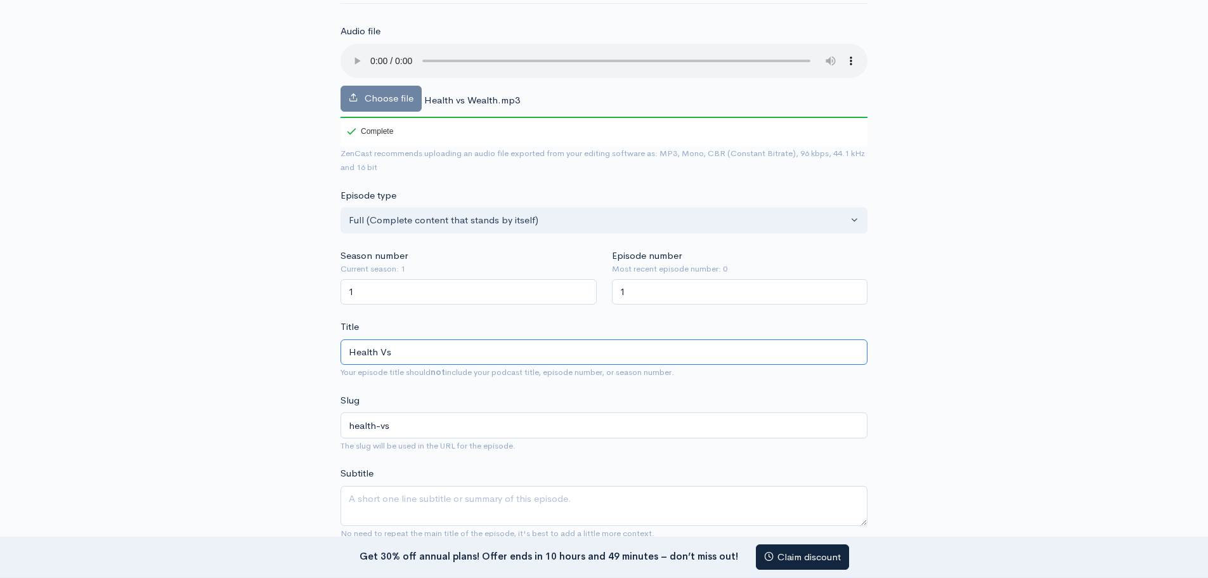
type input "Health Vs W"
type input "health-vs-w"
type input "Health Vs We"
type input "health-vs-we"
type input "Health Vs Wea"
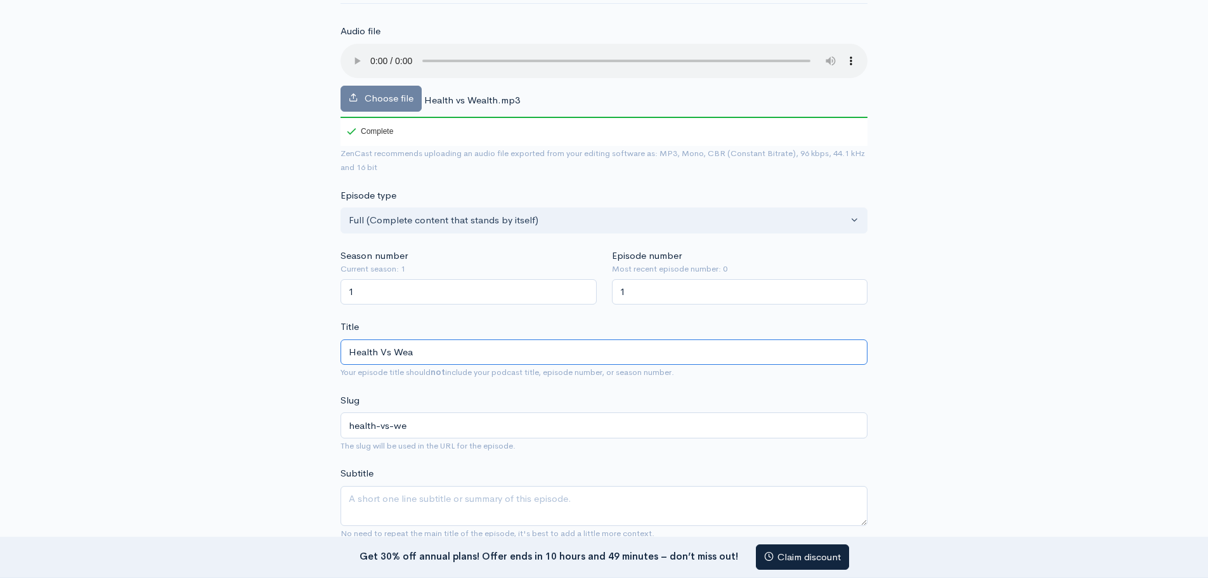
type input "health-vs-wea"
type input "Health Vs Weal"
type input "health-vs-weal"
type input "Health Vs Wealt"
type input "health-vs-wealt"
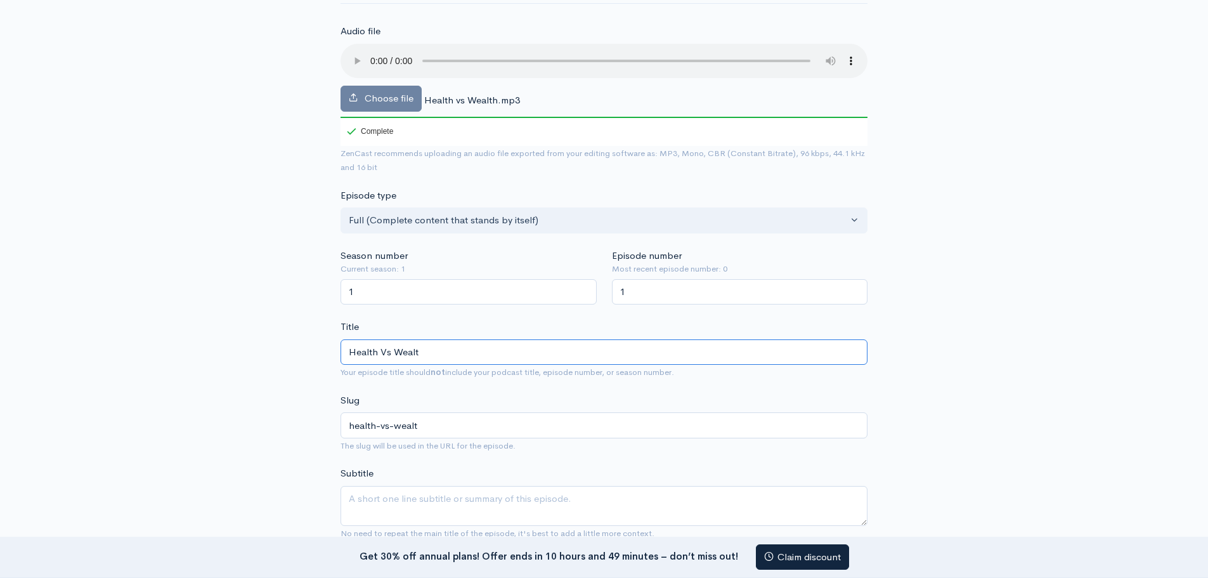
type input "Health Vs Wealth"
type input "health-vs-wealth"
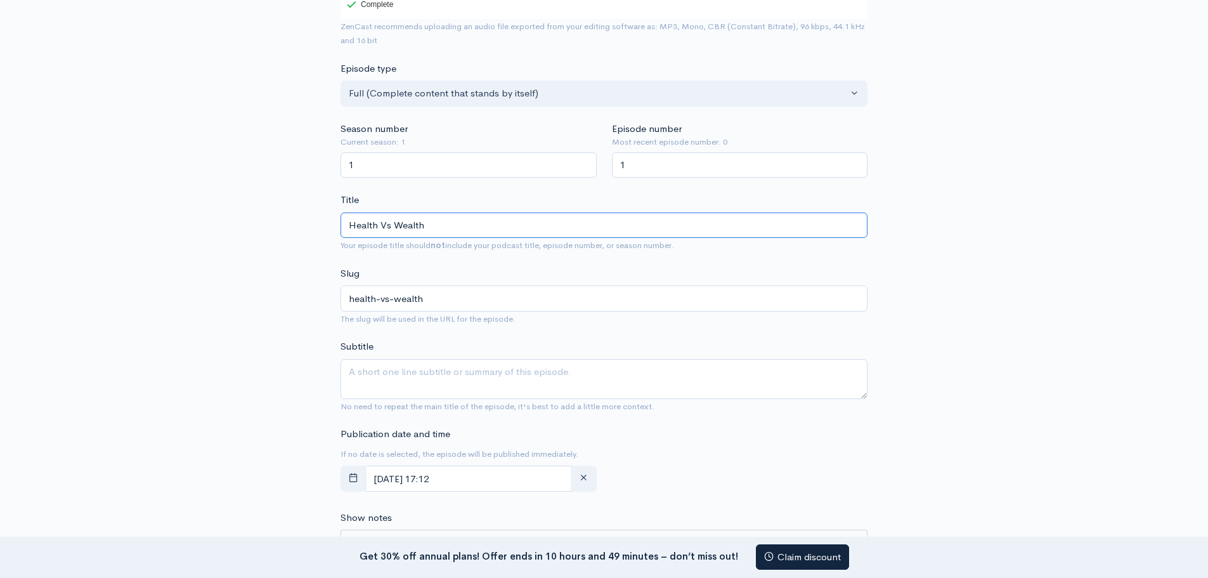
scroll to position [317, 0]
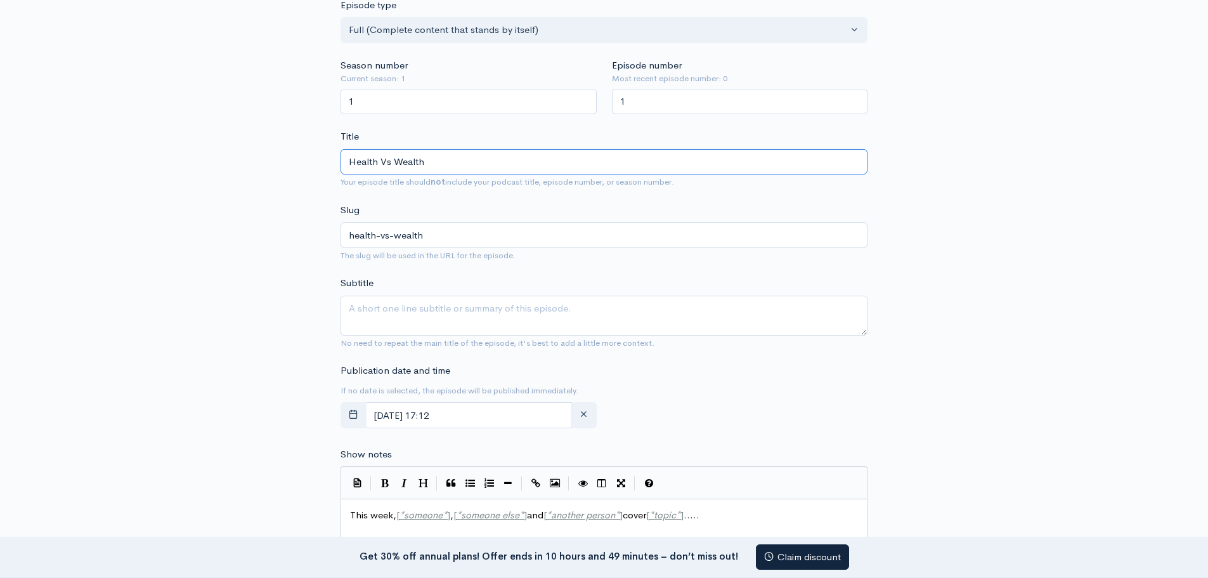
type input "Health Vs Wealth"
click at [409, 311] on textarea "Subtitle" at bounding box center [604, 316] width 527 height 40
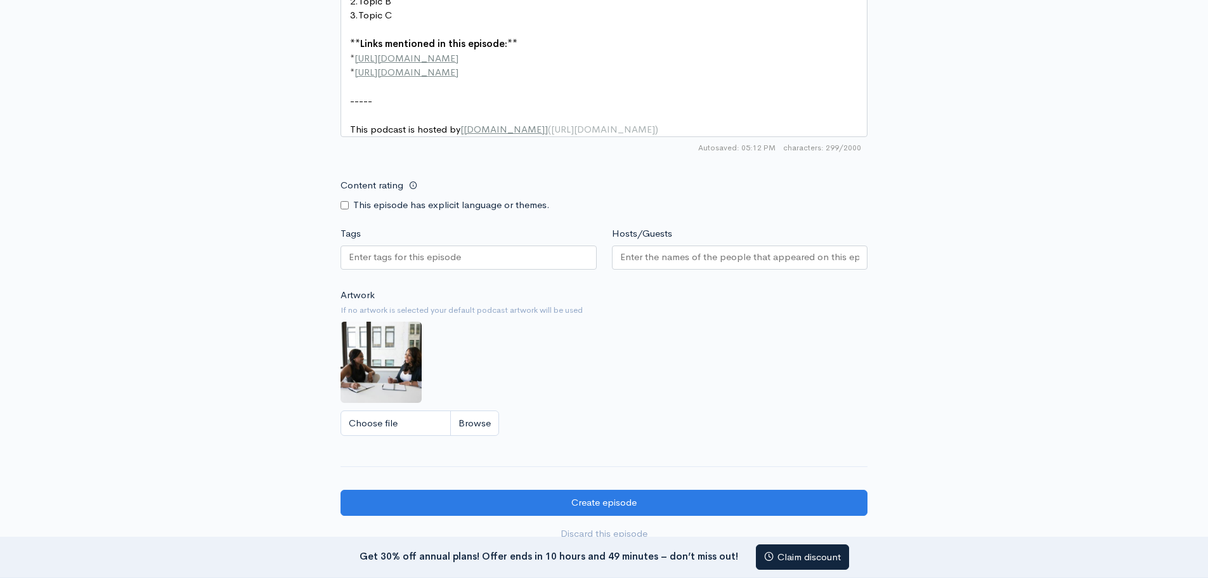
scroll to position [951, 0]
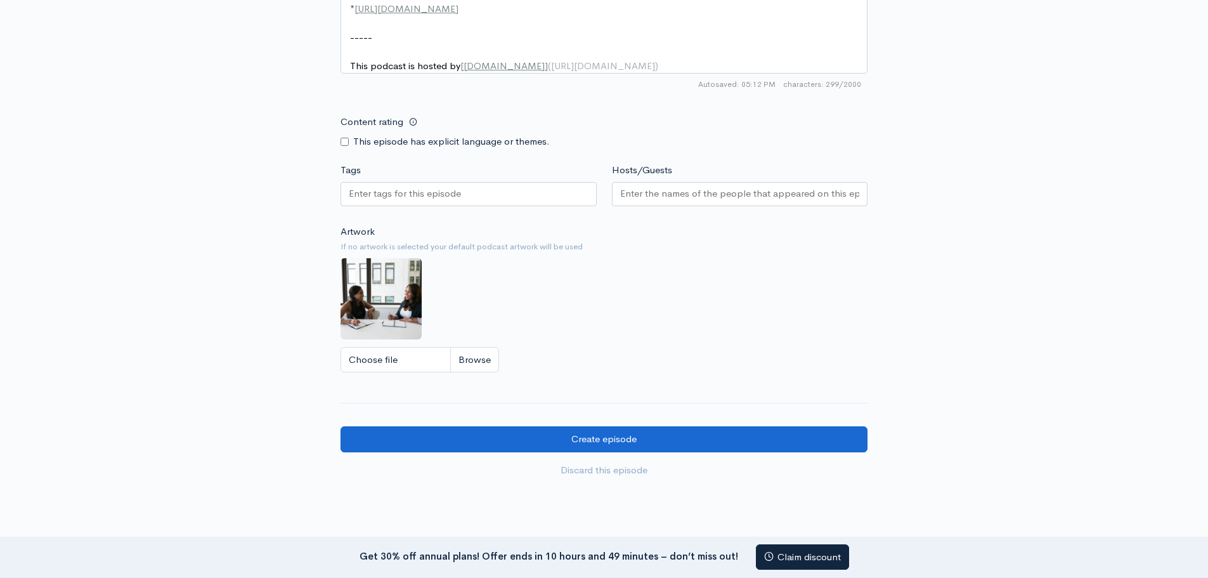
type textarea "Can we no longer afford health care"
click at [611, 448] on input "Create episode" at bounding box center [604, 439] width 527 height 26
